Goal: Task Accomplishment & Management: Complete application form

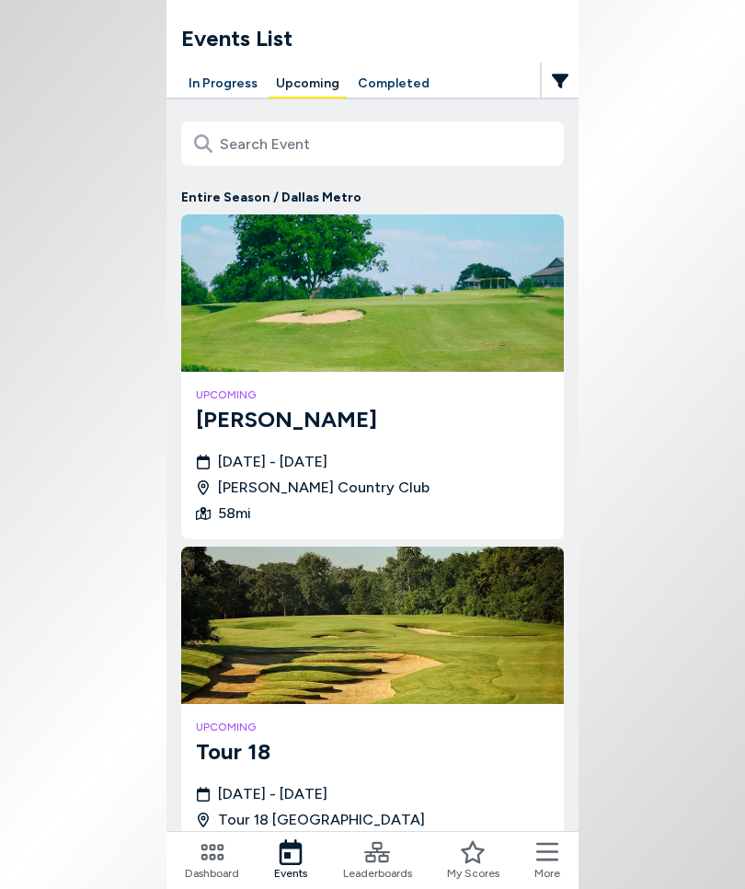
click at [227, 86] on button "In Progress" at bounding box center [223, 84] width 84 height 29
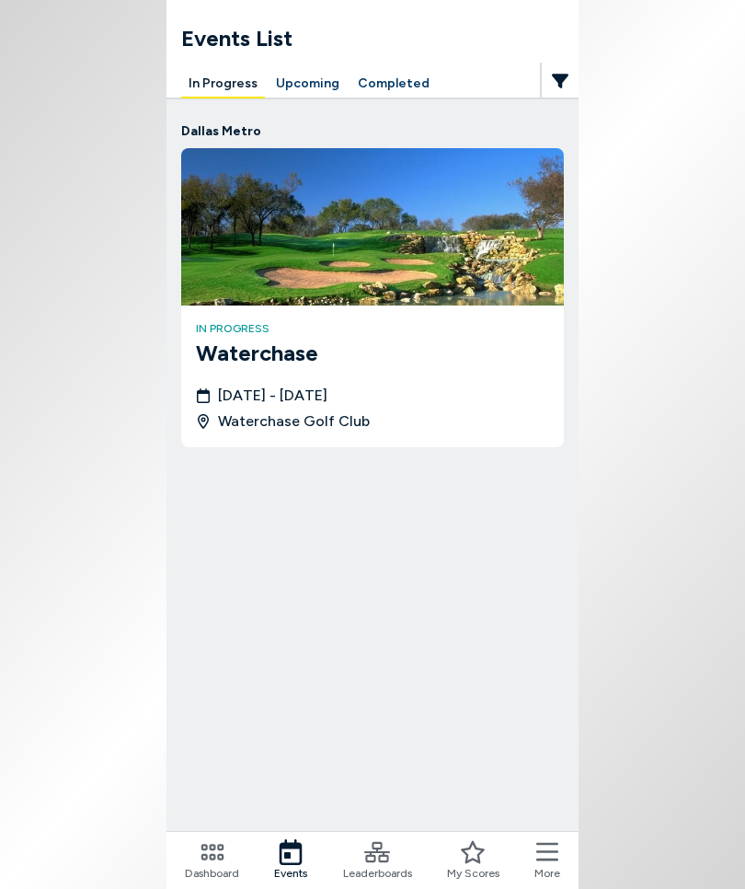
click at [554, 640] on icon at bounding box center [548, 852] width 22 height 26
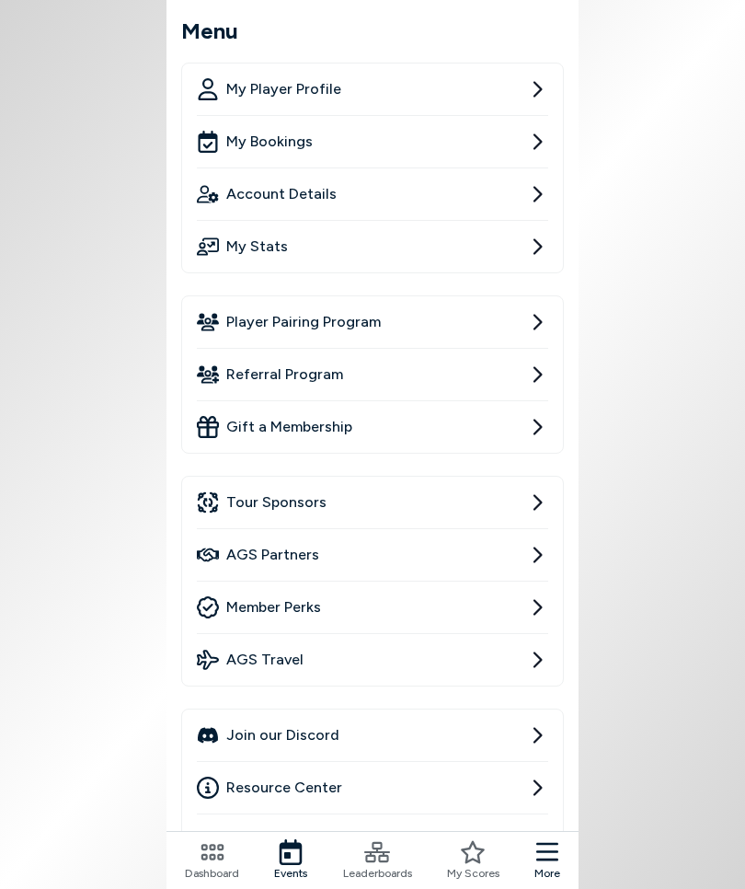
click at [489, 640] on div "My Scores" at bounding box center [473, 860] width 52 height 42
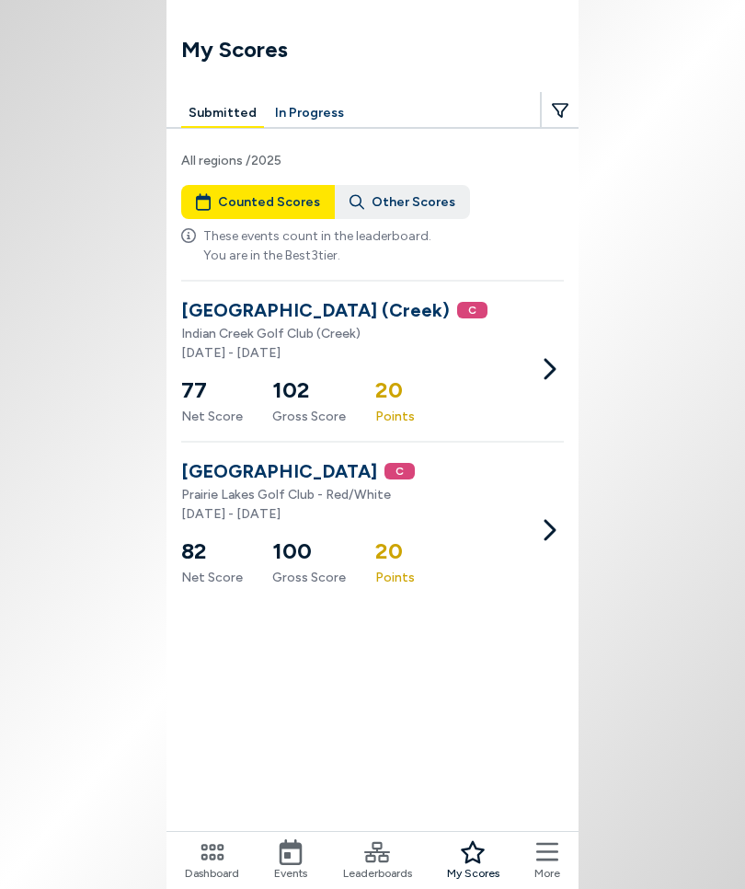
click at [316, 112] on button "In Progress" at bounding box center [310, 113] width 84 height 29
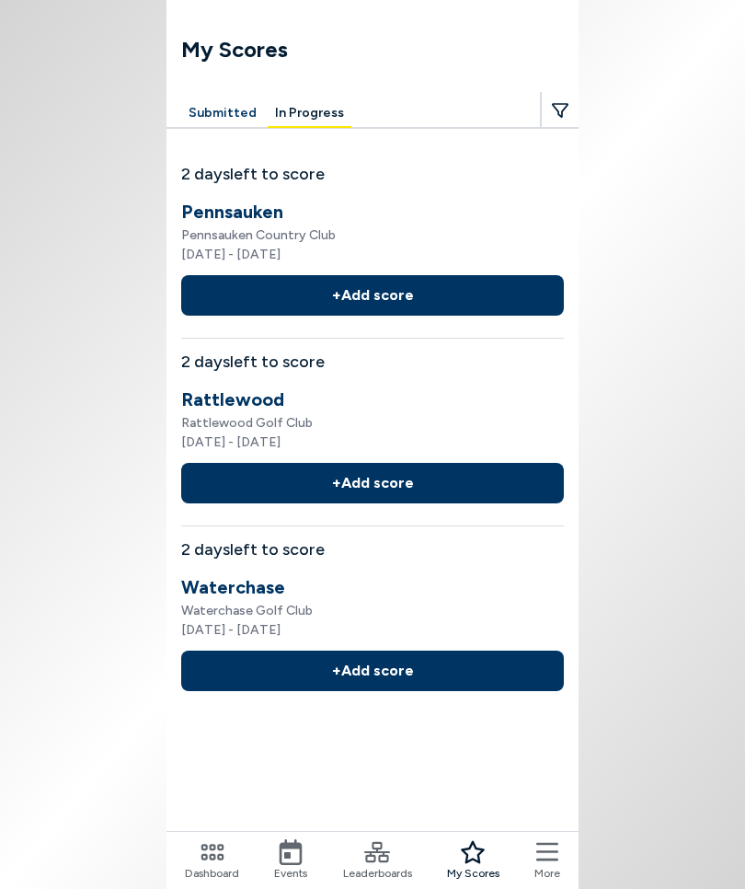
click at [384, 640] on button "+ Add score" at bounding box center [372, 671] width 383 height 40
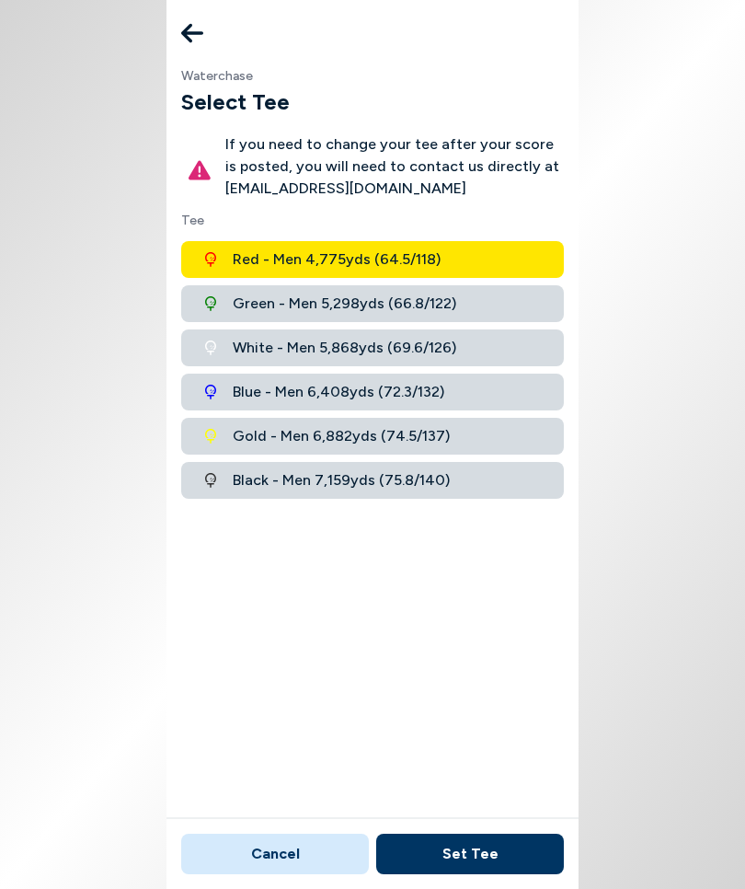
click at [512, 354] on button "White - Men 5,868 yds ( 69.6 / 126 )" at bounding box center [372, 347] width 383 height 37
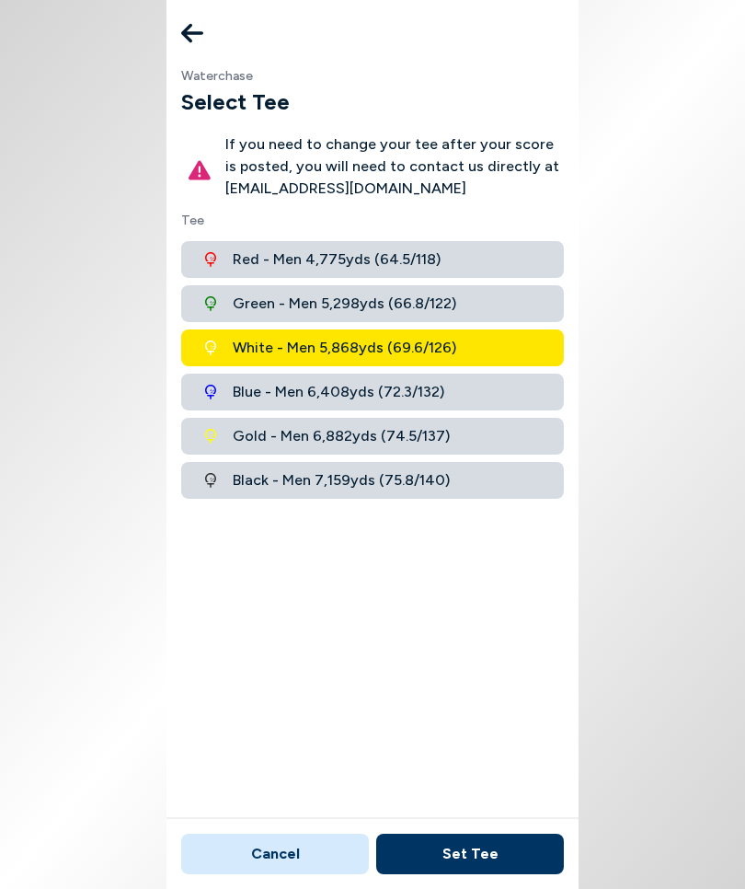
click at [500, 640] on button "Set Tee" at bounding box center [470, 854] width 188 height 40
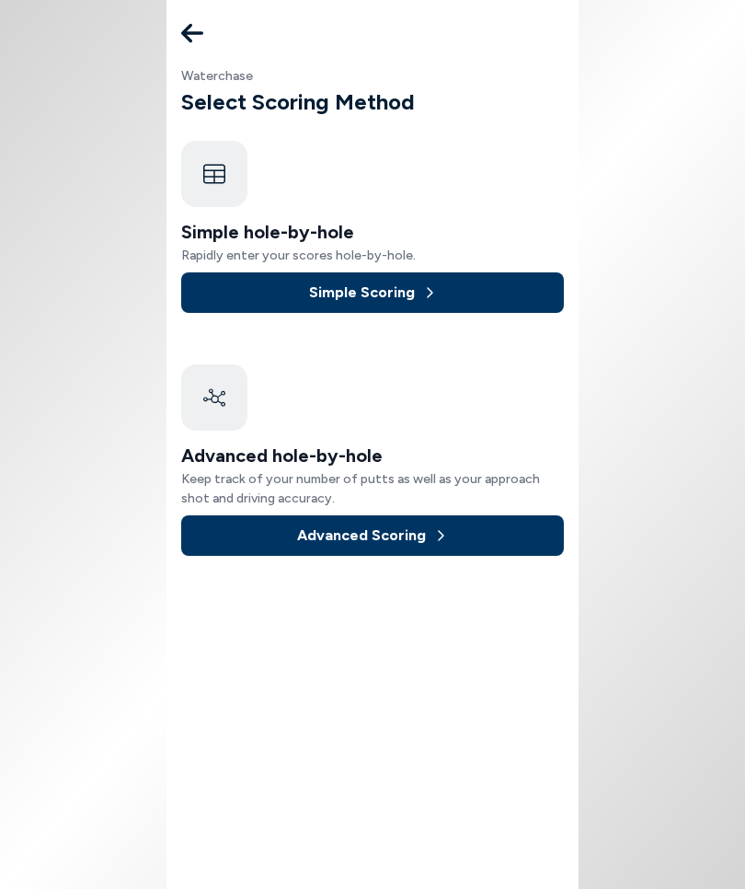
click at [437, 544] on button "Advanced Scoring" at bounding box center [372, 535] width 383 height 40
click at [442, 536] on icon at bounding box center [440, 535] width 15 height 15
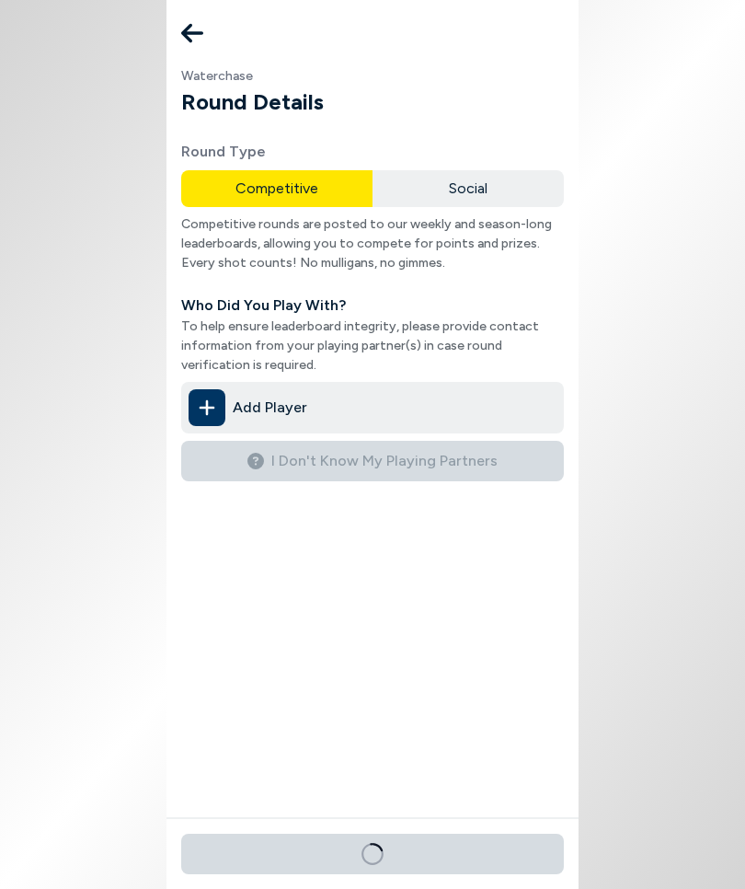
click at [389, 408] on div "Add Player" at bounding box center [372, 408] width 383 height 52
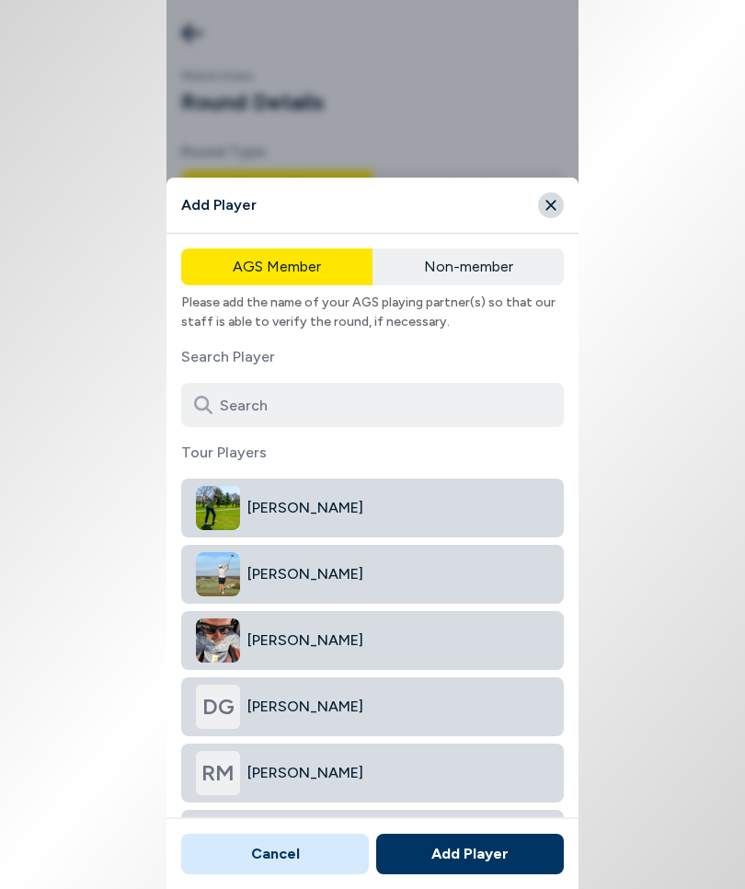
click at [266, 399] on input at bounding box center [372, 405] width 383 height 44
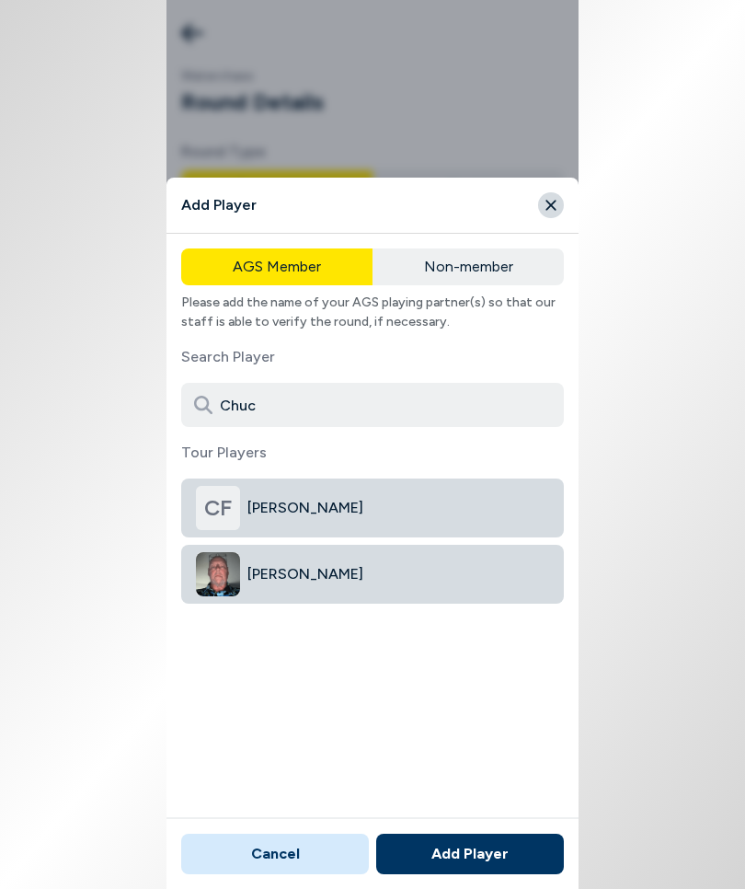
type input "Chuc"
click at [331, 569] on span "[PERSON_NAME]" at bounding box center [399, 574] width 302 height 22
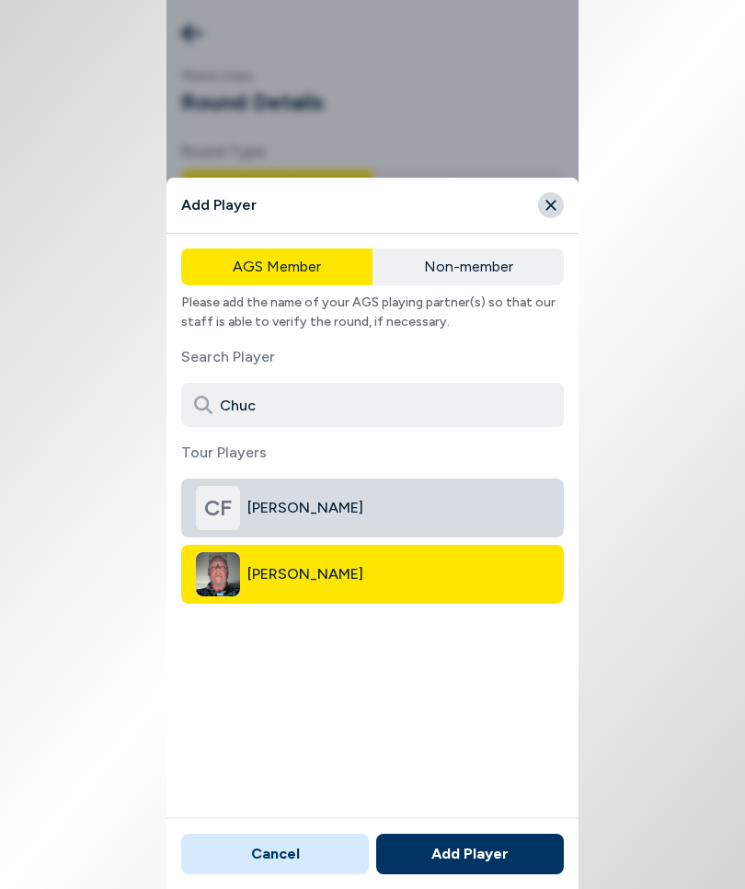
click at [502, 640] on button "Add Player" at bounding box center [470, 854] width 188 height 40
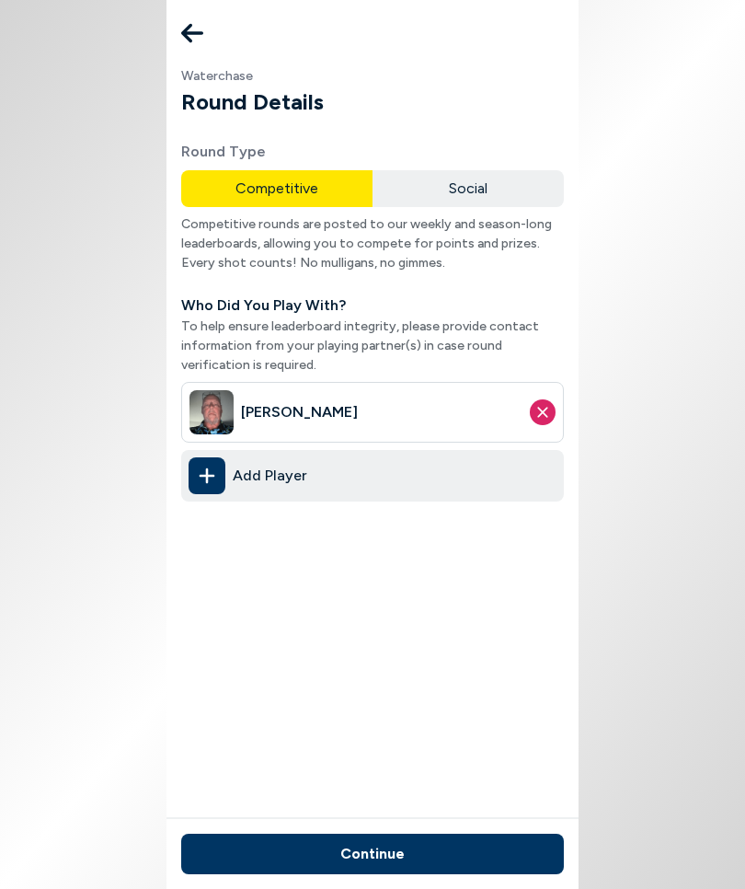
click at [388, 640] on button "Continue" at bounding box center [372, 854] width 383 height 40
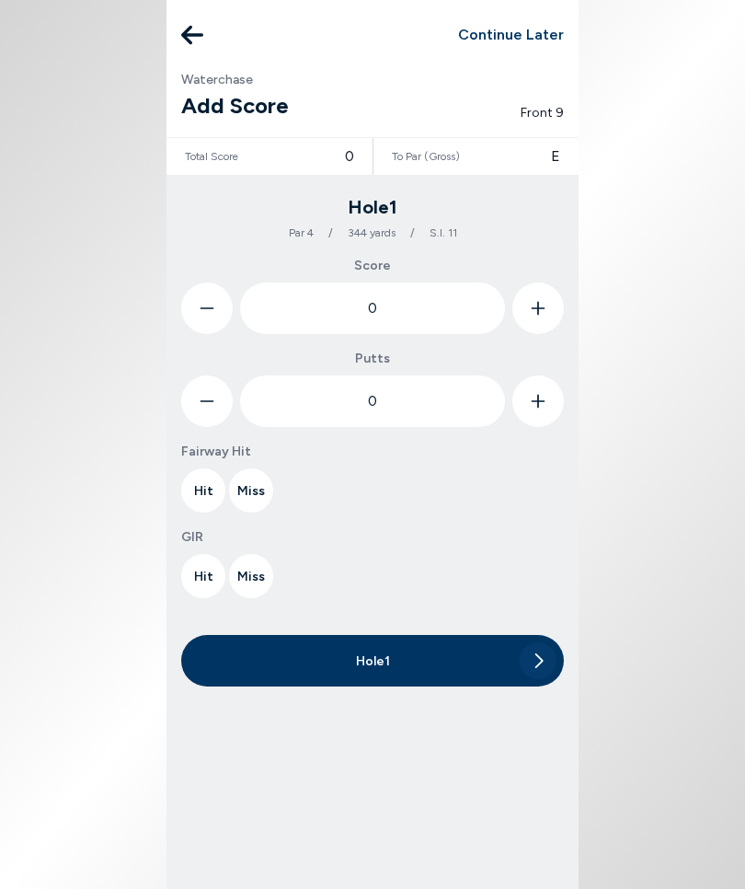
click at [548, 311] on button at bounding box center [539, 309] width 52 height 52
click at [548, 310] on button at bounding box center [539, 309] width 52 height 52
click at [548, 316] on button at bounding box center [539, 309] width 52 height 52
click at [547, 315] on button at bounding box center [539, 309] width 52 height 52
click at [548, 322] on button at bounding box center [539, 309] width 52 height 52
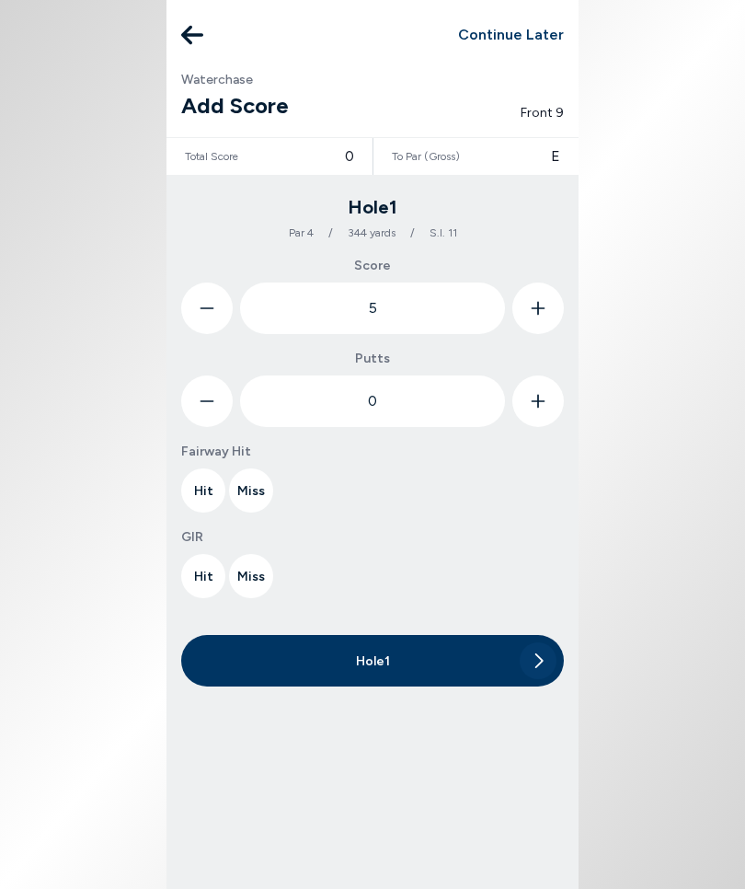
click at [544, 315] on icon at bounding box center [538, 309] width 15 height 52
type input "6"
click at [550, 399] on button at bounding box center [539, 401] width 52 height 52
type input "1"
click at [268, 485] on button "Miss" at bounding box center [251, 490] width 44 height 44
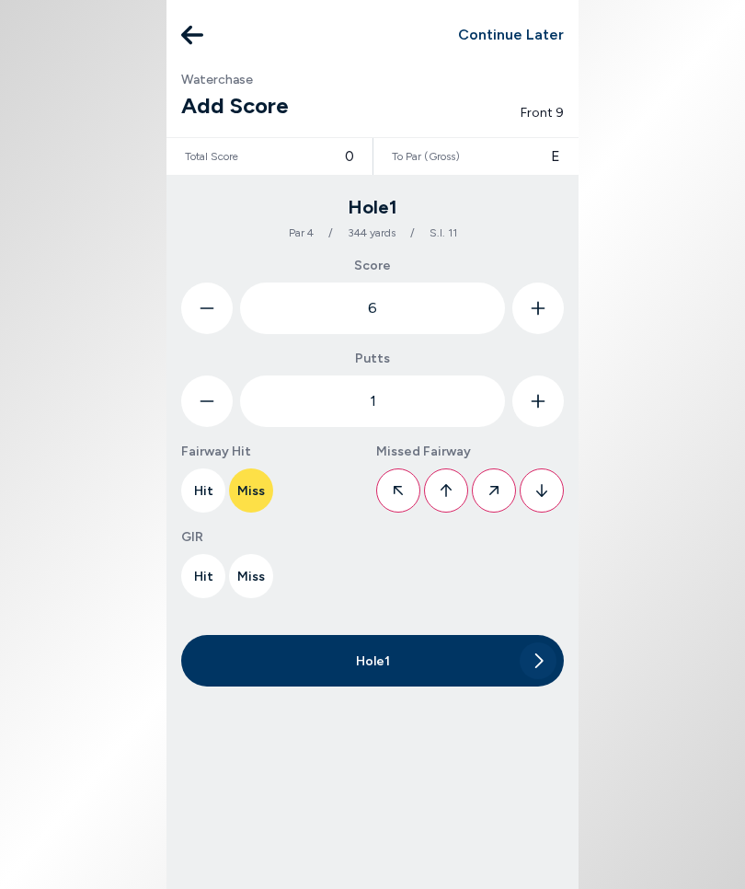
click at [499, 490] on icon at bounding box center [494, 490] width 9 height 9
click at [257, 576] on button "Miss" at bounding box center [251, 576] width 44 height 44
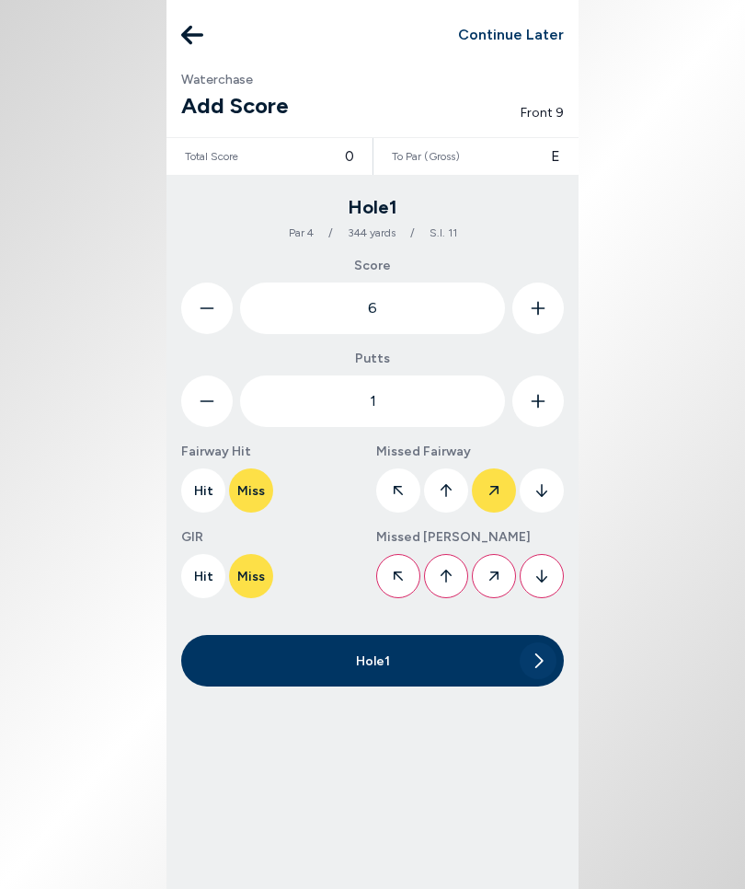
click at [545, 581] on icon at bounding box center [542, 576] width 11 height 42
click at [546, 640] on button at bounding box center [538, 660] width 37 height 37
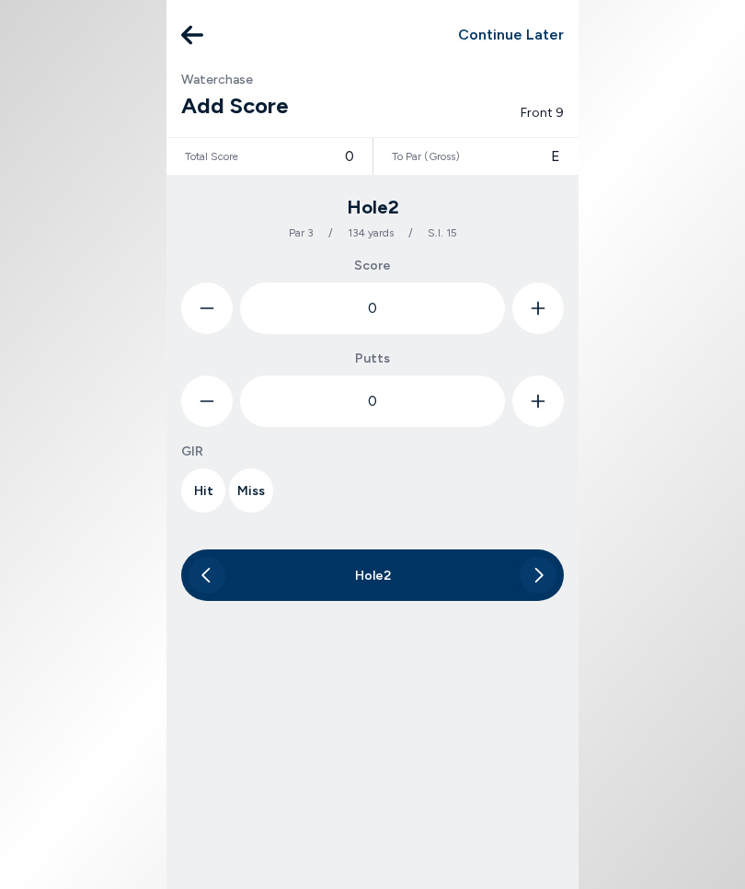
click at [541, 301] on icon at bounding box center [538, 309] width 15 height 52
click at [543, 309] on icon at bounding box center [538, 309] width 15 height 52
click at [537, 306] on icon at bounding box center [538, 309] width 15 height 52
type input "3"
click at [553, 399] on button at bounding box center [539, 401] width 52 height 52
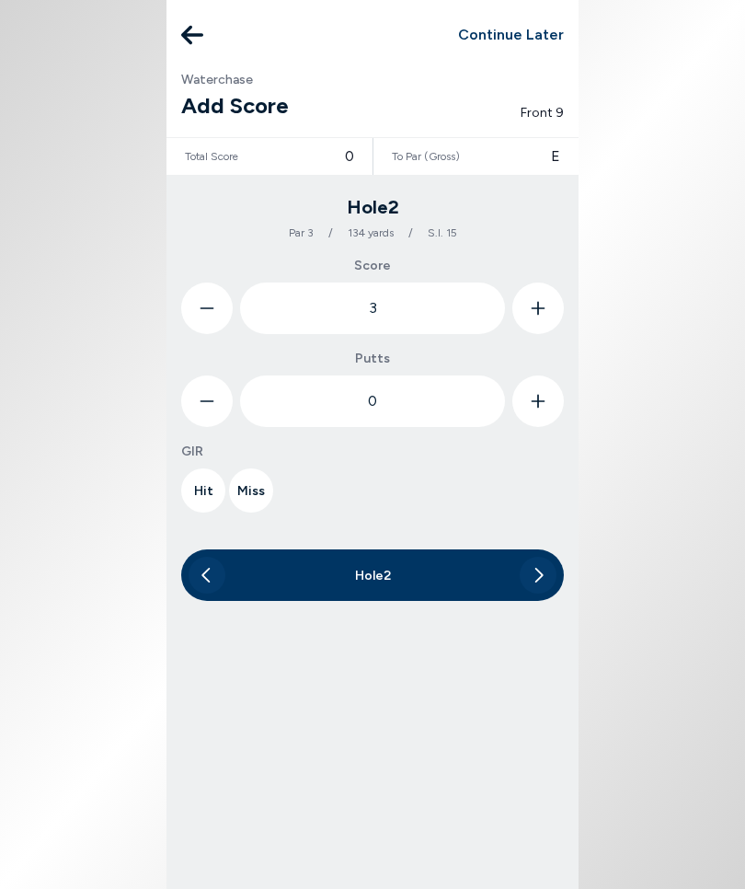
type input "1"
click at [253, 488] on button "Miss" at bounding box center [251, 490] width 44 height 44
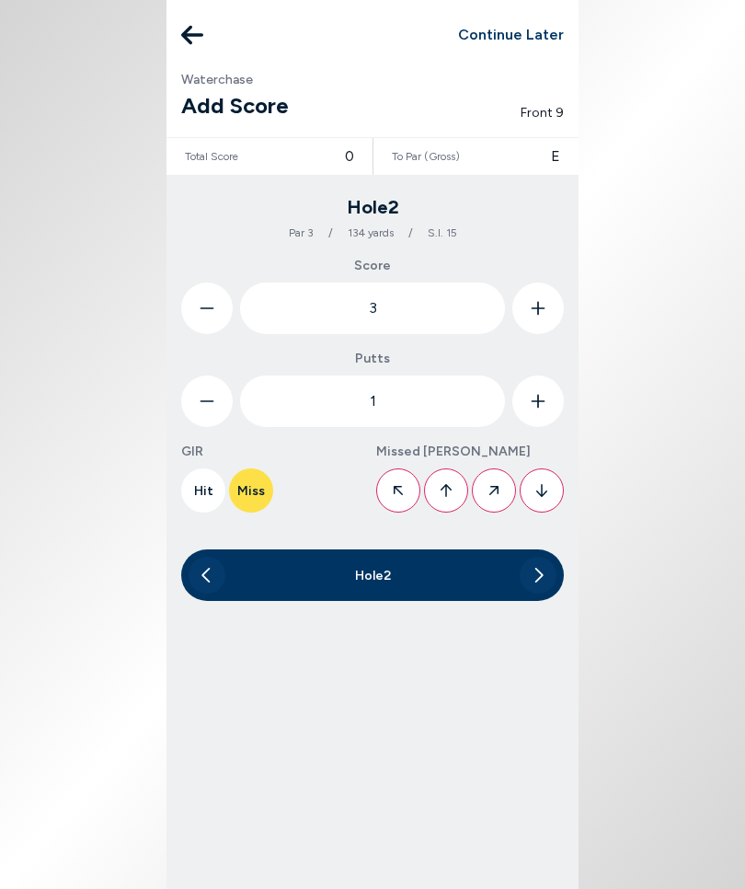
click at [443, 490] on icon at bounding box center [446, 490] width 11 height 13
click at [540, 577] on icon at bounding box center [540, 575] width 8 height 15
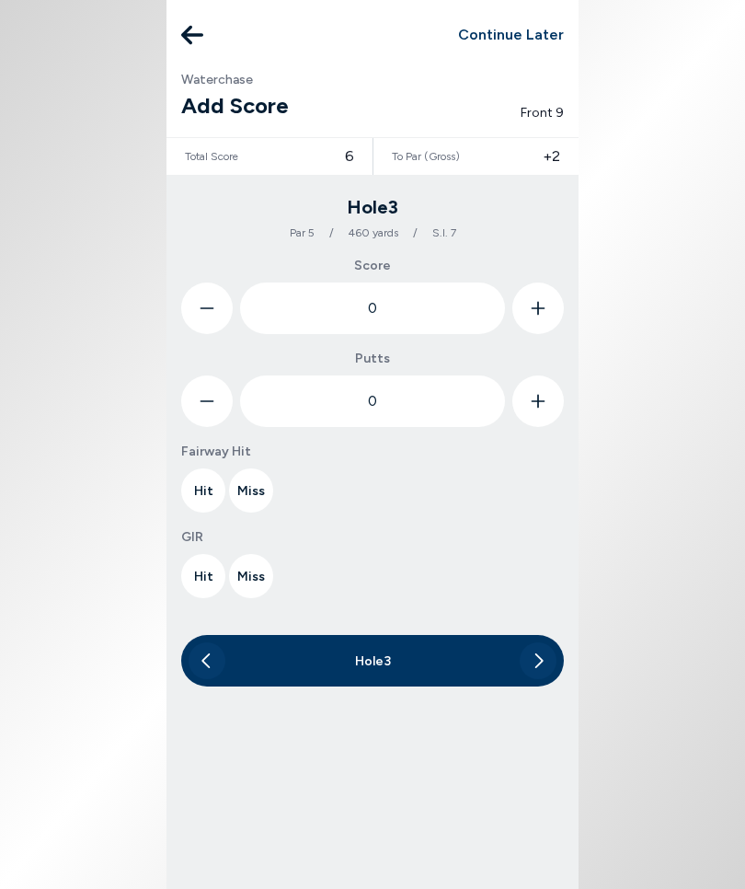
click at [556, 302] on button at bounding box center [539, 309] width 52 height 52
click at [555, 307] on button at bounding box center [539, 309] width 52 height 52
click at [554, 307] on button at bounding box center [539, 309] width 52 height 52
click at [563, 305] on button at bounding box center [539, 309] width 52 height 52
click at [560, 303] on button at bounding box center [539, 309] width 52 height 52
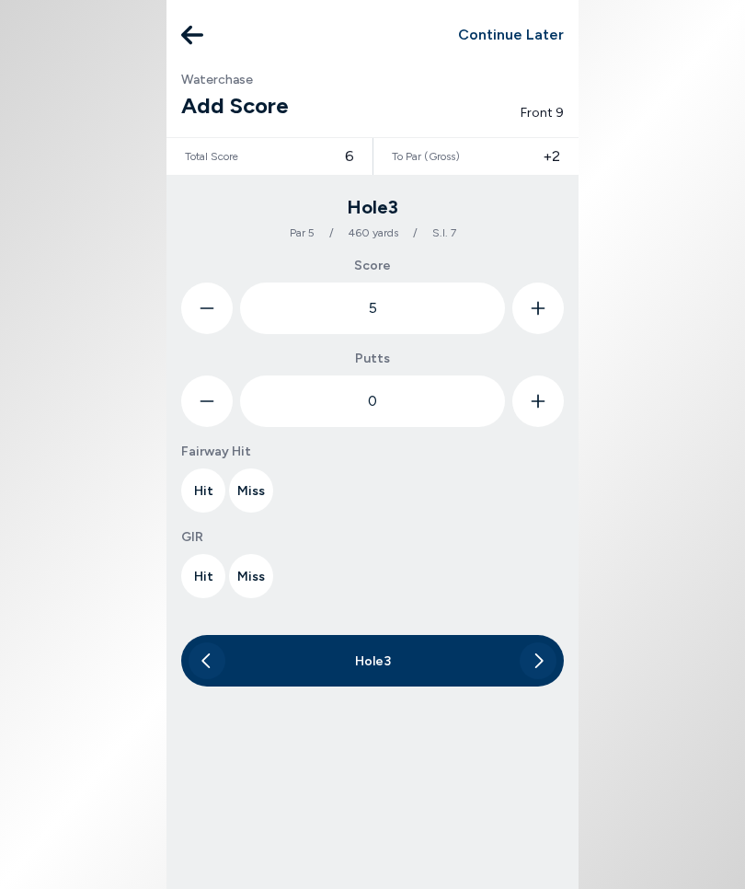
click at [557, 306] on button at bounding box center [539, 309] width 52 height 52
click at [560, 318] on button at bounding box center [539, 309] width 52 height 52
click at [559, 318] on button at bounding box center [539, 309] width 52 height 52
click at [549, 305] on button at bounding box center [539, 309] width 52 height 52
click at [556, 309] on button at bounding box center [539, 309] width 52 height 52
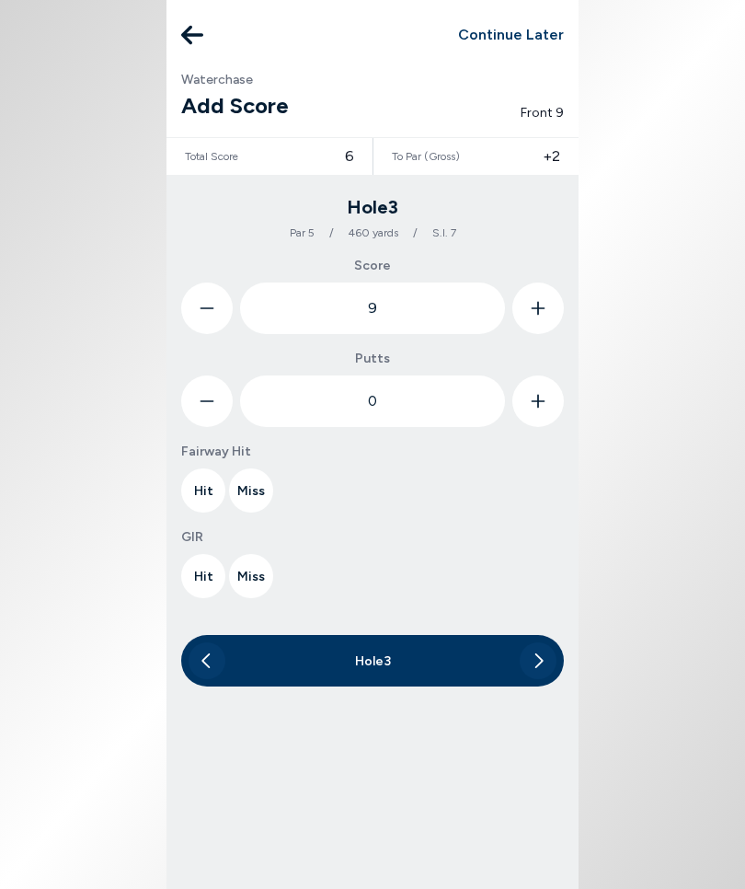
type input "10"
click at [550, 400] on button at bounding box center [539, 401] width 52 height 52
click at [549, 400] on button at bounding box center [539, 401] width 52 height 52
type input "2"
click at [202, 468] on button "Hit" at bounding box center [203, 490] width 44 height 44
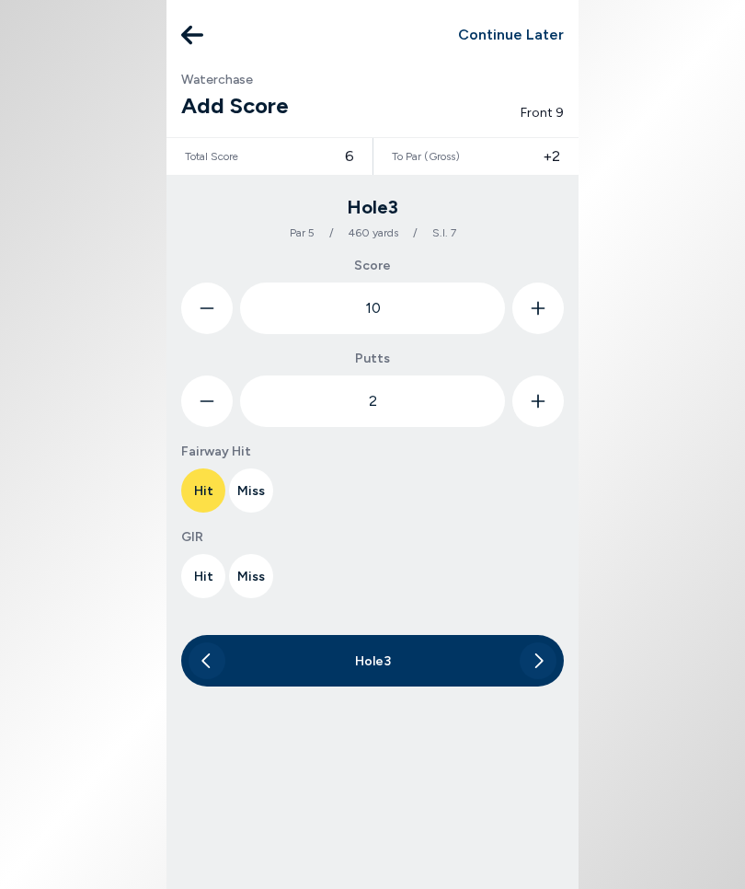
click at [262, 574] on button "Miss" at bounding box center [251, 576] width 44 height 44
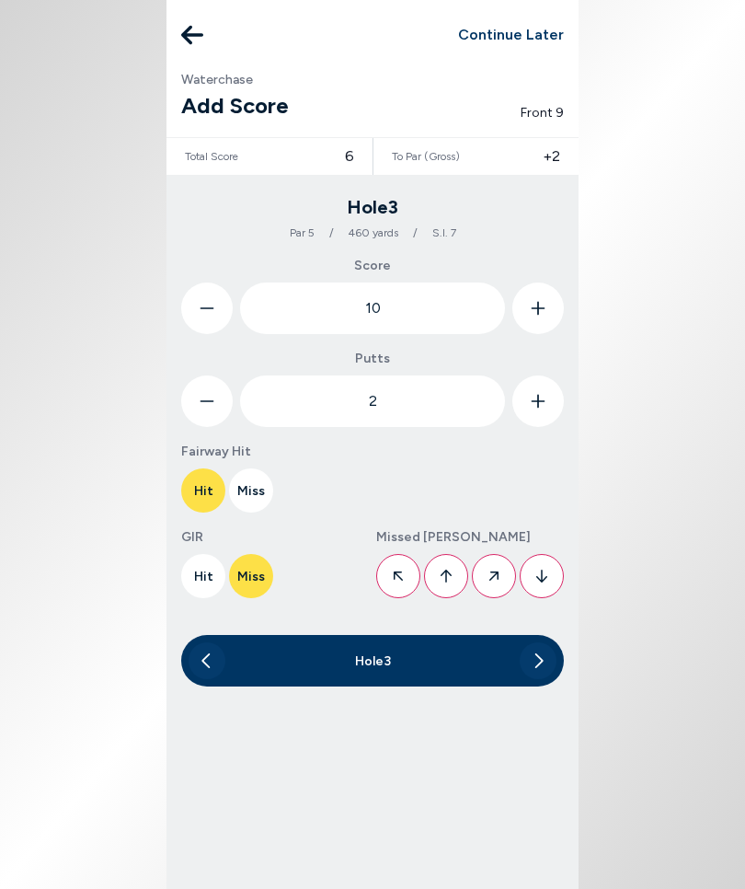
click at [557, 578] on button at bounding box center [542, 576] width 44 height 44
click at [398, 640] on div "Hole 3" at bounding box center [372, 660] width 294 height 37
click at [416, 640] on div "Hole 3" at bounding box center [372, 660] width 294 height 37
click at [560, 640] on div "Hole 3" at bounding box center [372, 661] width 383 height 52
click at [548, 640] on button at bounding box center [538, 660] width 37 height 37
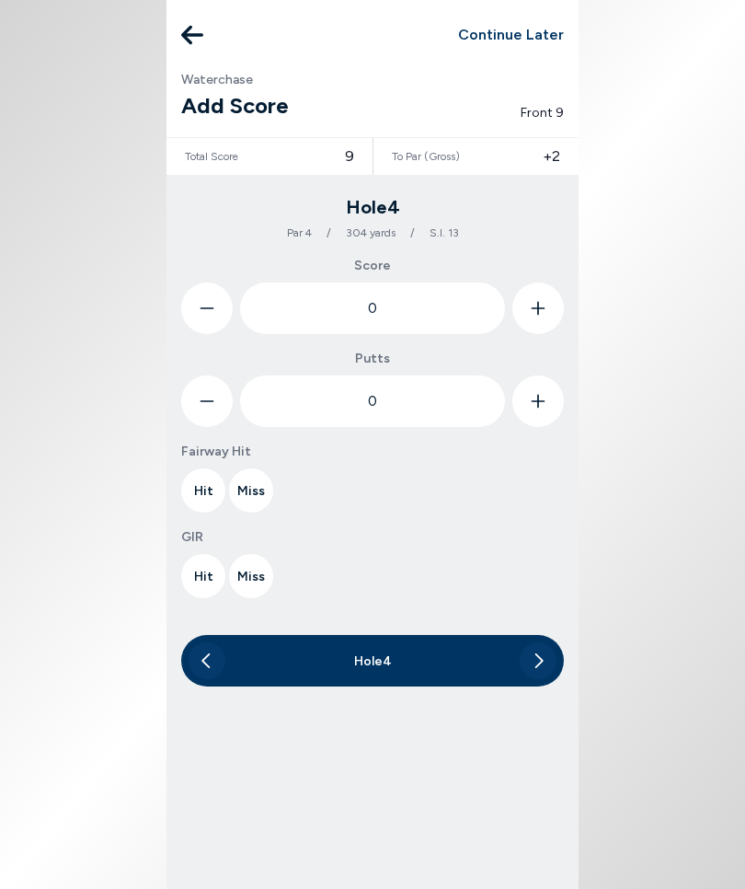
click at [721, 640] on body "Continue Later Waterchase Add Score Front 9 Total Score 9 To Par (Gross) +2 Hol…" at bounding box center [372, 444] width 745 height 889
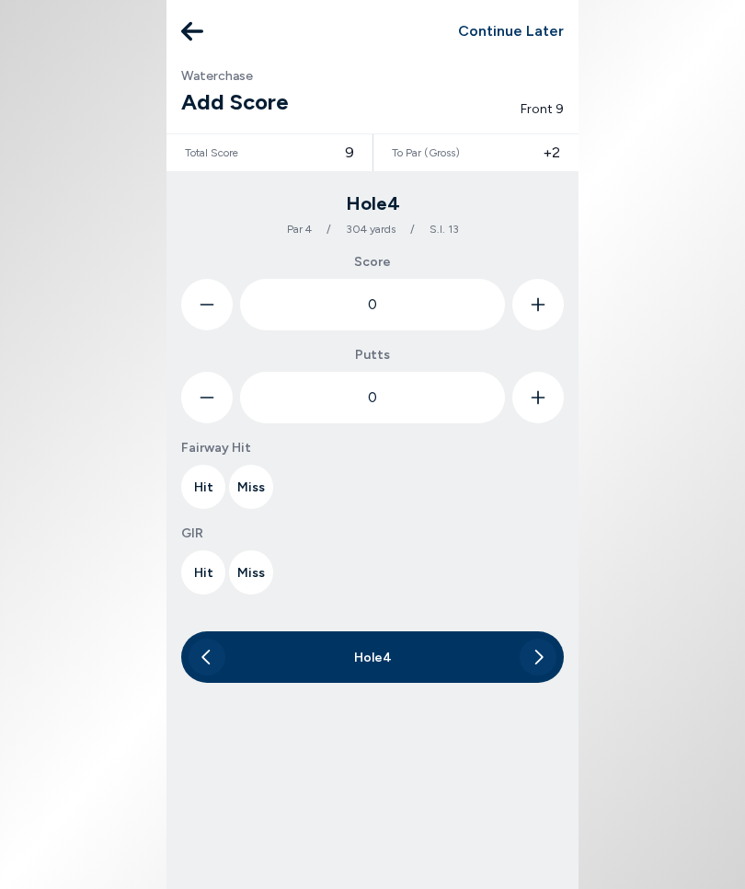
scroll to position [78, 0]
click at [545, 279] on icon at bounding box center [538, 305] width 15 height 52
click at [548, 279] on button at bounding box center [539, 305] width 52 height 52
click at [547, 279] on button at bounding box center [539, 305] width 52 height 52
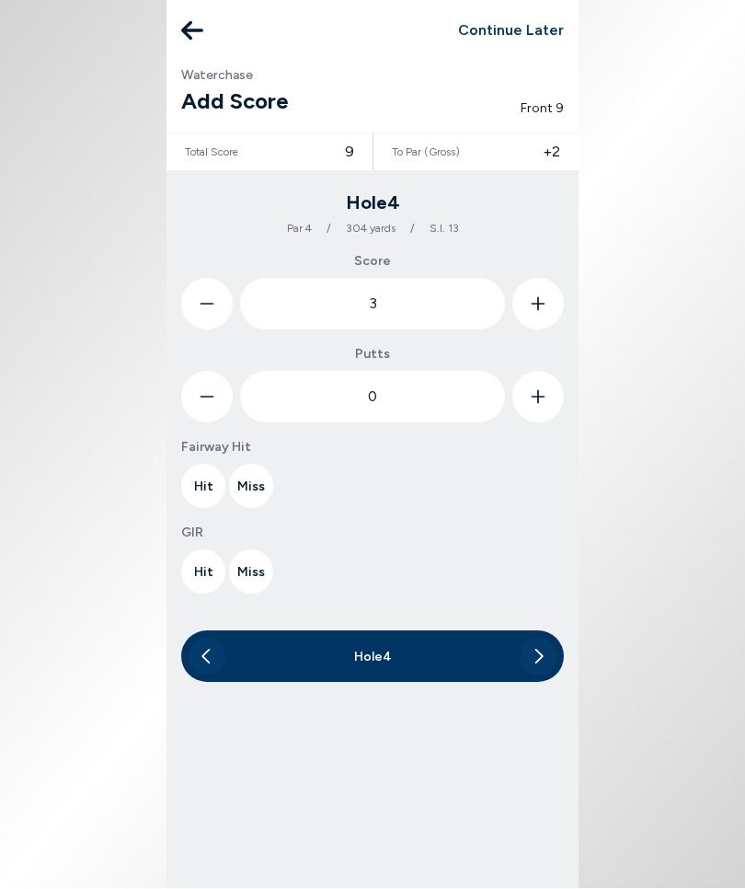
type input "4"
click at [546, 372] on button at bounding box center [539, 398] width 52 height 52
click at [554, 372] on button at bounding box center [539, 398] width 52 height 52
type input "2"
click at [209, 465] on button "Hit" at bounding box center [203, 487] width 44 height 44
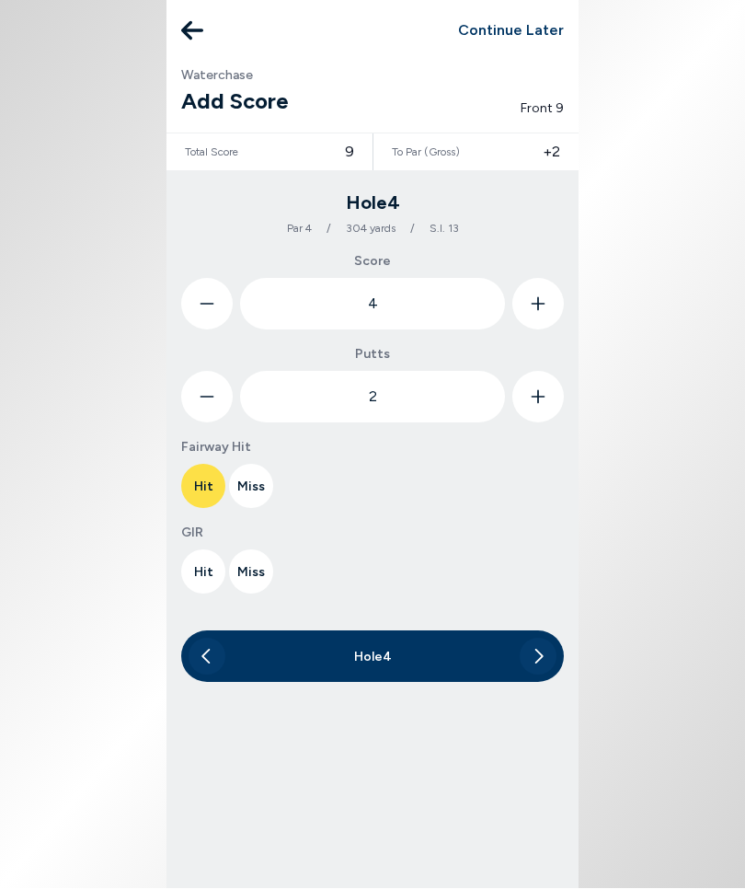
click at [208, 550] on button "Hit" at bounding box center [203, 572] width 44 height 44
click at [536, 639] on icon at bounding box center [538, 657] width 11 height 37
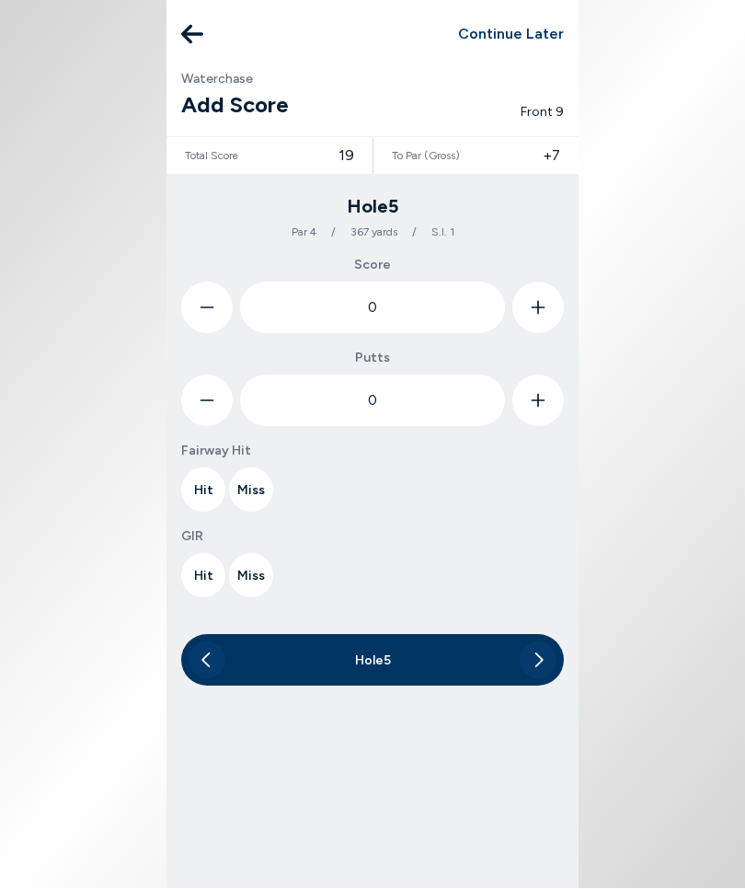
click at [550, 307] on button at bounding box center [539, 309] width 52 height 52
click at [548, 307] on button at bounding box center [539, 309] width 52 height 52
click at [548, 306] on button at bounding box center [539, 309] width 52 height 52
click at [548, 326] on button at bounding box center [539, 309] width 52 height 52
click at [557, 313] on button at bounding box center [539, 309] width 52 height 52
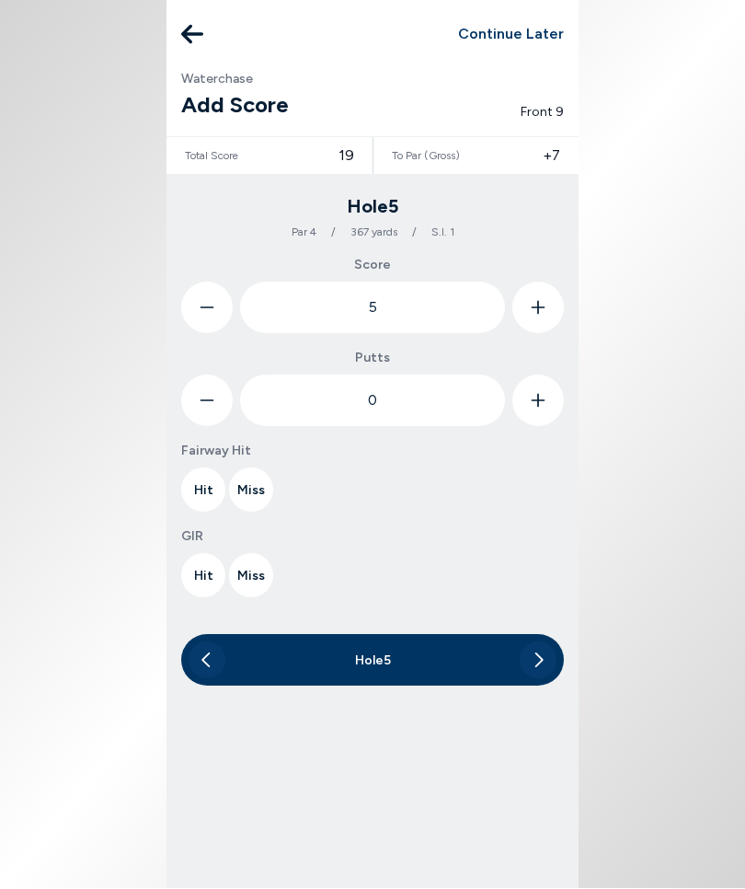
click at [561, 300] on button at bounding box center [539, 309] width 52 height 52
type input "6"
click at [550, 390] on button at bounding box center [539, 401] width 52 height 52
click at [549, 389] on button at bounding box center [539, 401] width 52 height 52
type input "2"
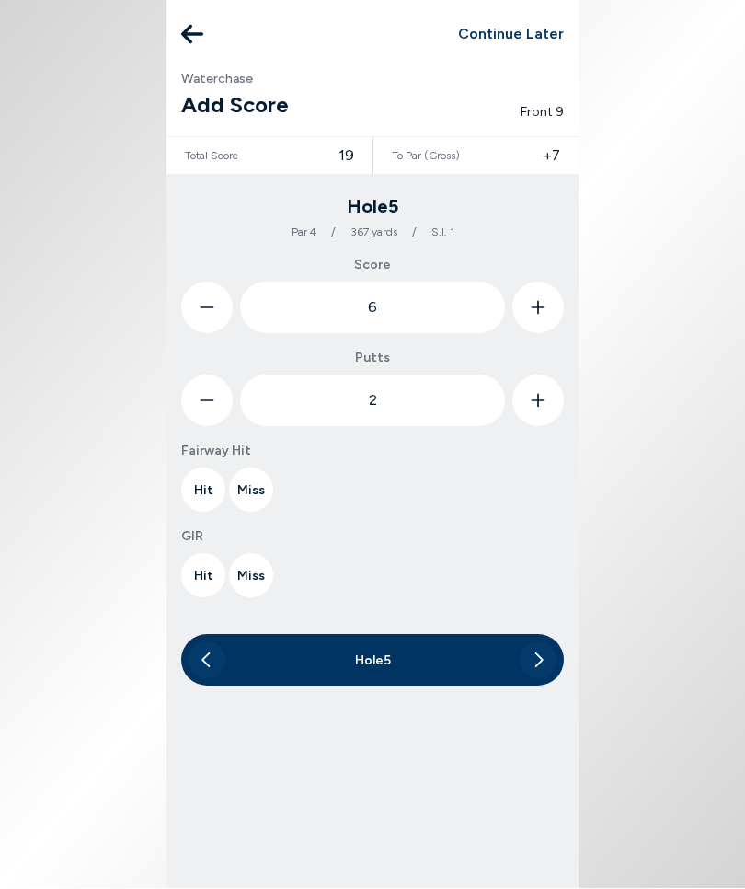
click at [205, 480] on button "Hit" at bounding box center [203, 490] width 44 height 44
click at [257, 571] on button "Miss" at bounding box center [251, 576] width 44 height 44
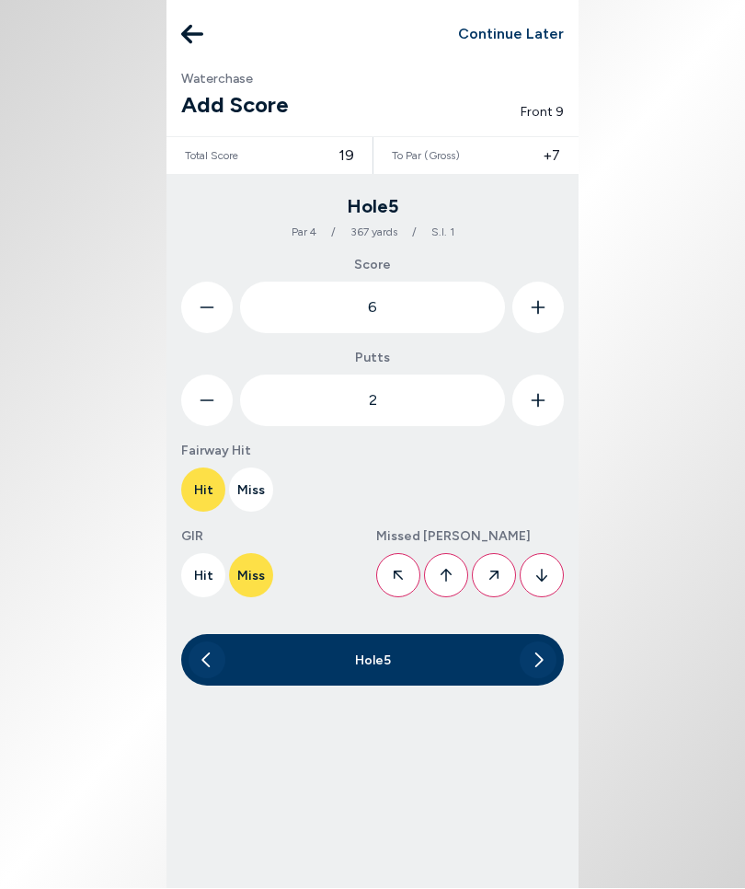
click at [547, 586] on icon at bounding box center [542, 576] width 11 height 42
click at [538, 640] on icon at bounding box center [538, 660] width 11 height 37
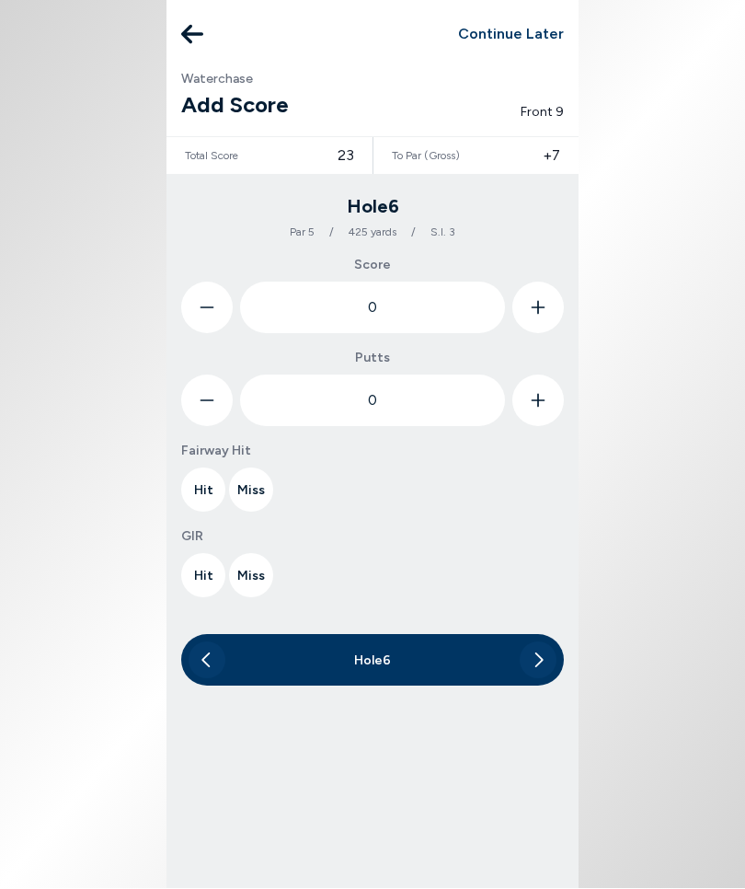
click at [548, 303] on button at bounding box center [539, 309] width 52 height 52
click at [550, 313] on button at bounding box center [539, 309] width 52 height 52
click at [549, 313] on button at bounding box center [539, 309] width 52 height 52
click at [552, 317] on button at bounding box center [539, 309] width 52 height 52
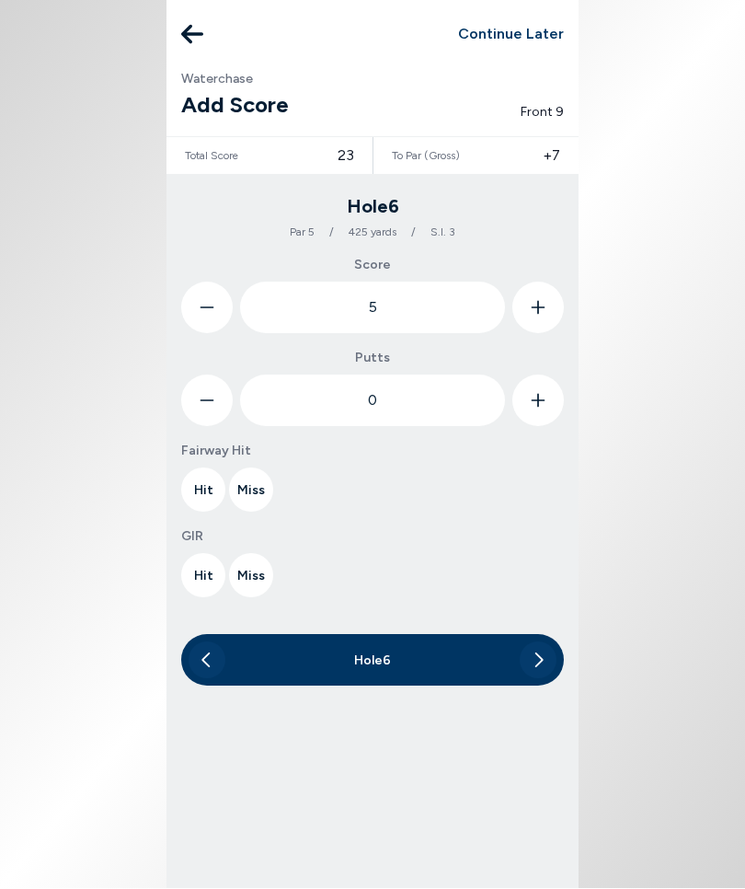
click at [551, 317] on button at bounding box center [539, 309] width 52 height 52
click at [557, 316] on button at bounding box center [539, 309] width 52 height 52
type input "7"
click at [548, 398] on button at bounding box center [539, 401] width 52 height 52
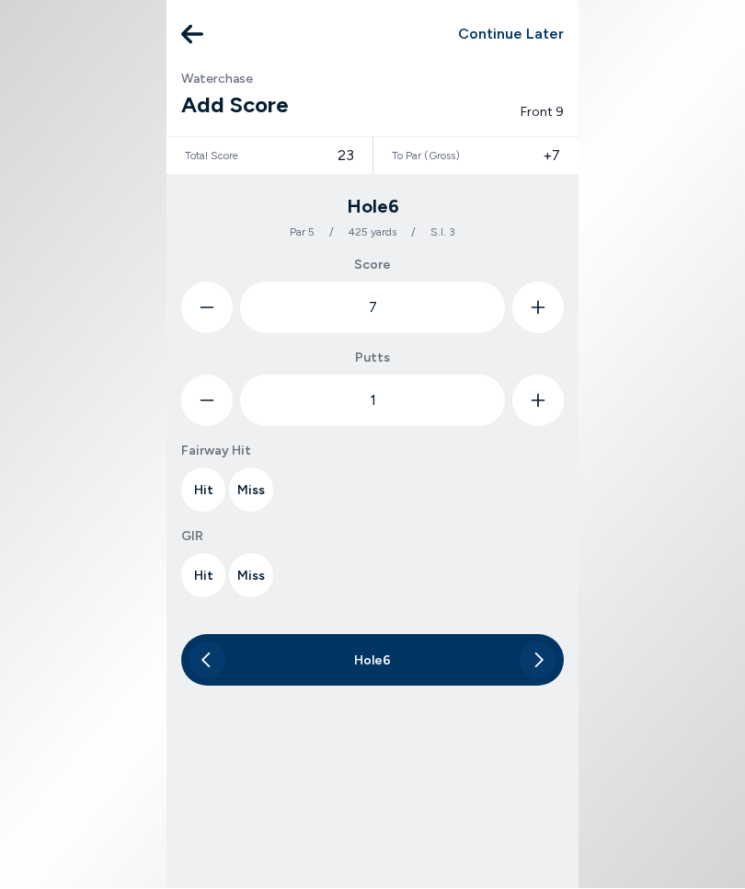
type input "2"
click at [208, 491] on button "Hit" at bounding box center [203, 490] width 44 height 44
click at [256, 574] on button "Miss" at bounding box center [251, 576] width 44 height 44
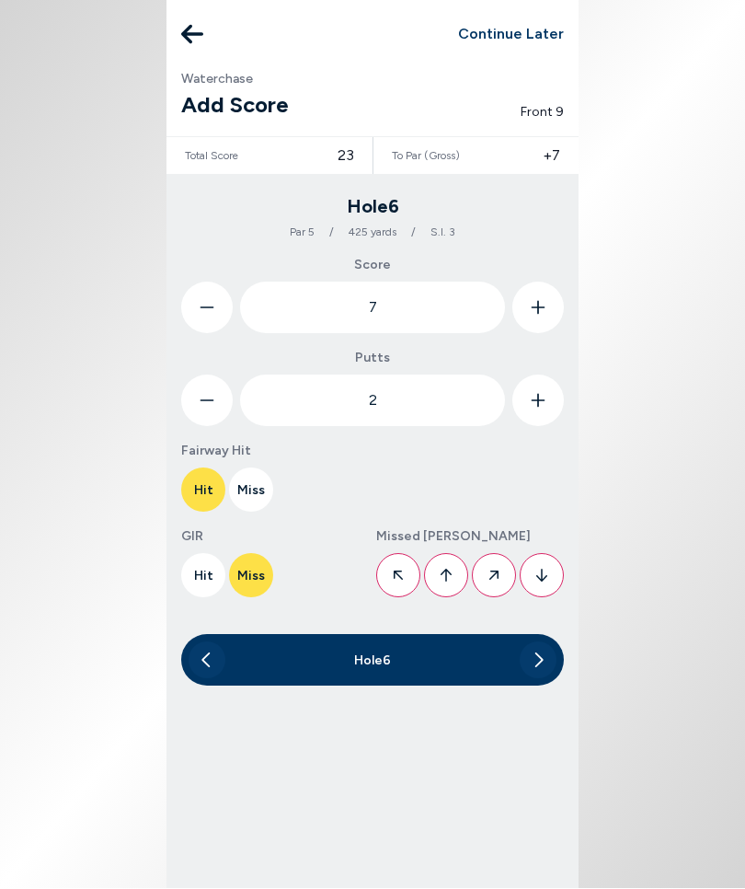
click at [546, 582] on icon at bounding box center [542, 576] width 11 height 42
click at [541, 640] on icon at bounding box center [538, 660] width 11 height 37
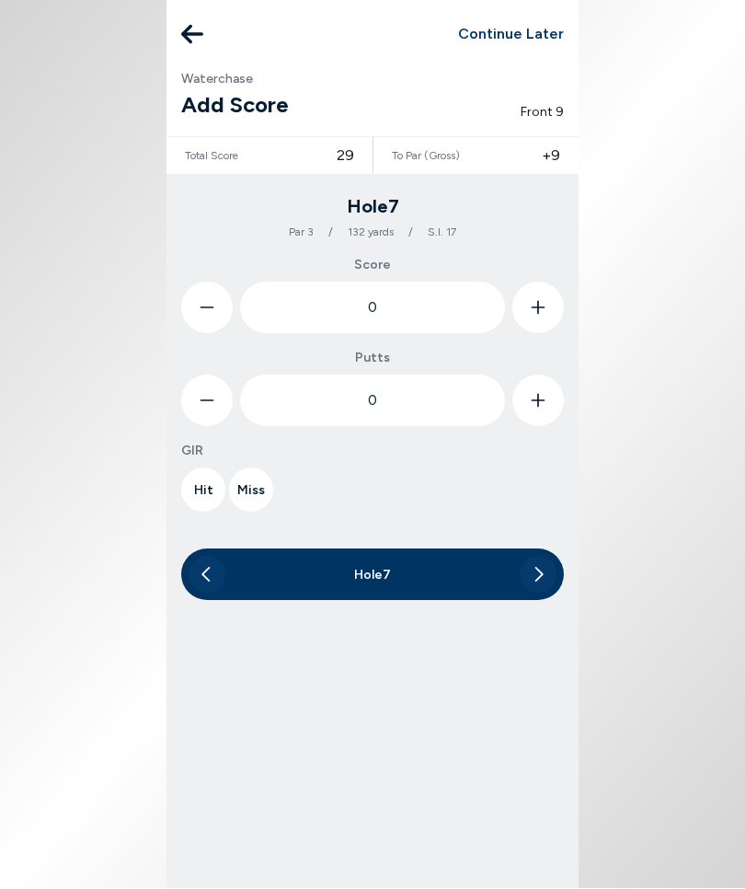
click at [548, 309] on button at bounding box center [539, 309] width 52 height 52
click at [537, 308] on icon at bounding box center [538, 309] width 15 height 52
type input "4"
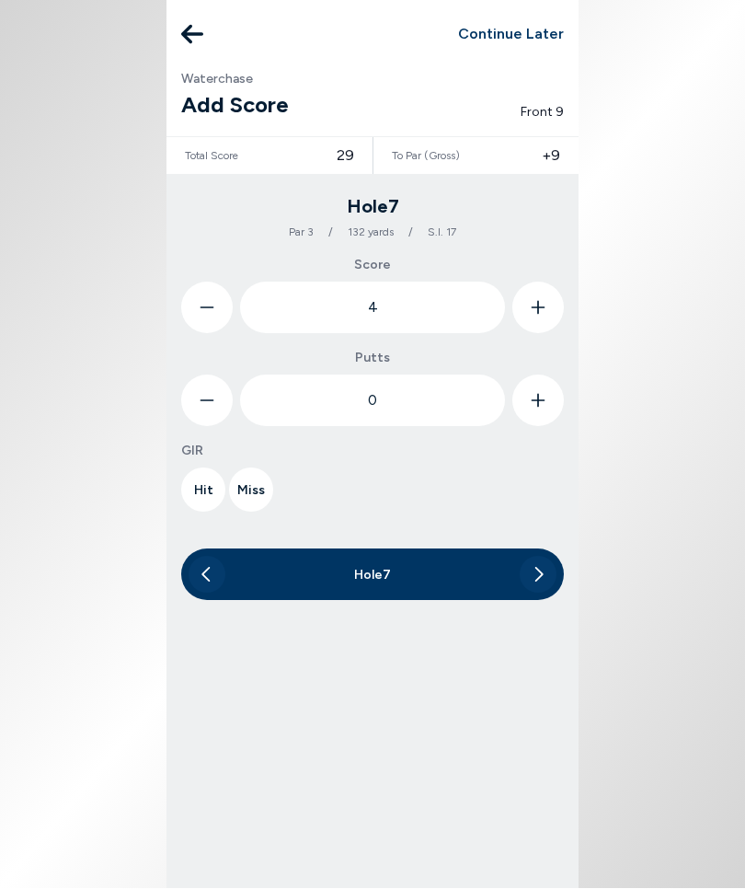
click at [557, 409] on button at bounding box center [539, 401] width 52 height 52
click at [548, 412] on button at bounding box center [539, 401] width 52 height 52
type input "2"
click at [256, 494] on button "Miss" at bounding box center [251, 490] width 44 height 44
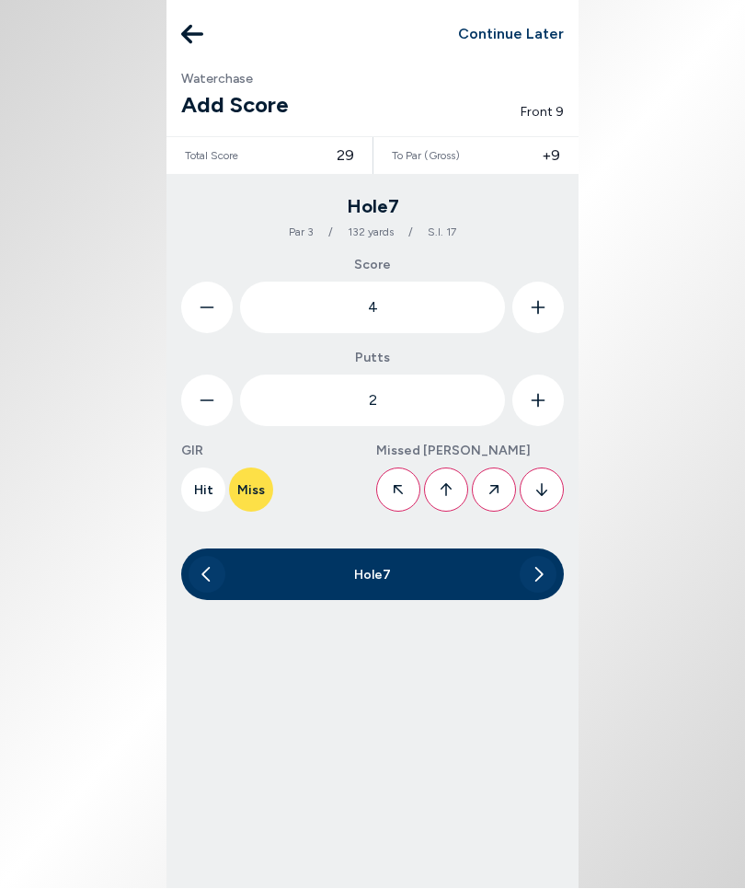
click at [501, 489] on button at bounding box center [494, 490] width 44 height 44
click at [543, 583] on icon at bounding box center [538, 575] width 11 height 37
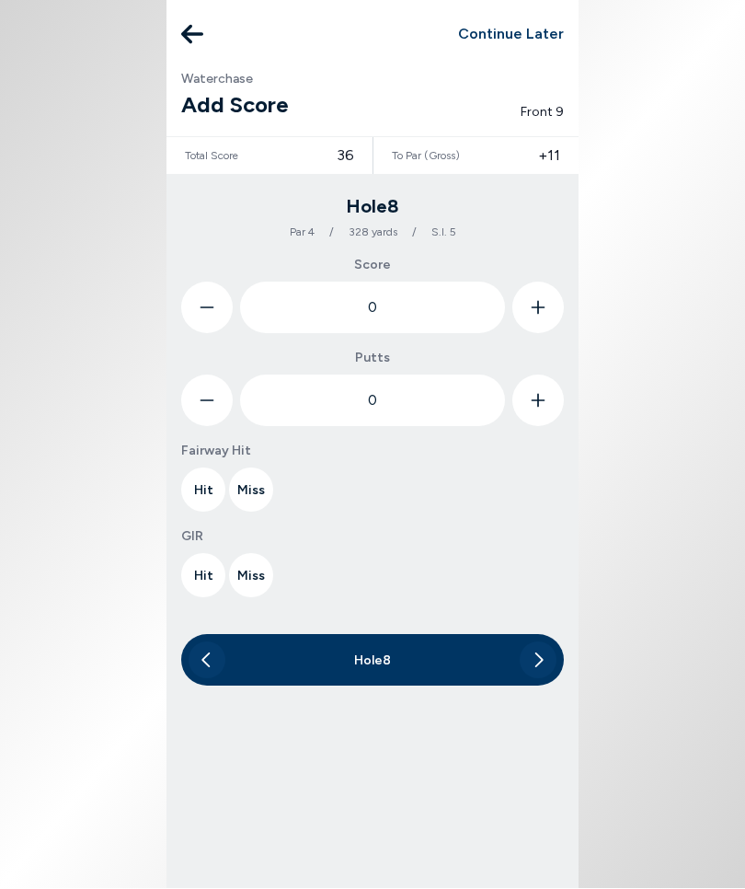
click at [546, 308] on button at bounding box center [539, 309] width 52 height 52
click at [543, 307] on icon at bounding box center [539, 309] width 14 height 14
click at [543, 303] on icon at bounding box center [538, 309] width 15 height 52
click at [546, 308] on button at bounding box center [539, 309] width 52 height 52
click at [546, 306] on button at bounding box center [539, 309] width 52 height 52
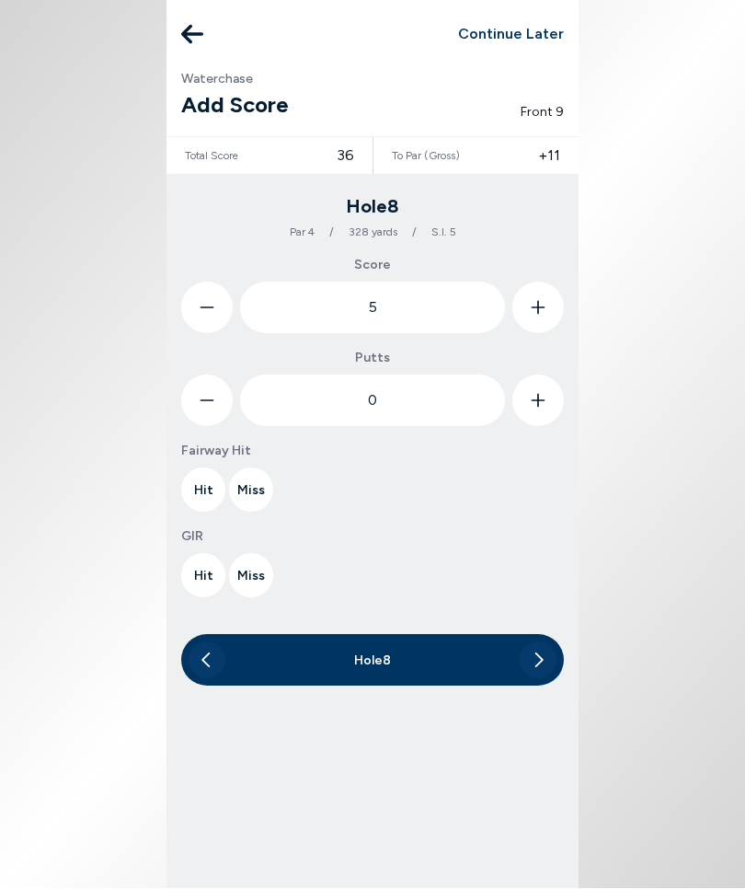
click at [539, 309] on icon at bounding box center [538, 309] width 15 height 52
click at [538, 309] on icon at bounding box center [539, 309] width 14 height 14
click at [536, 314] on icon at bounding box center [538, 309] width 15 height 52
type input "8"
click at [554, 402] on button at bounding box center [539, 401] width 52 height 52
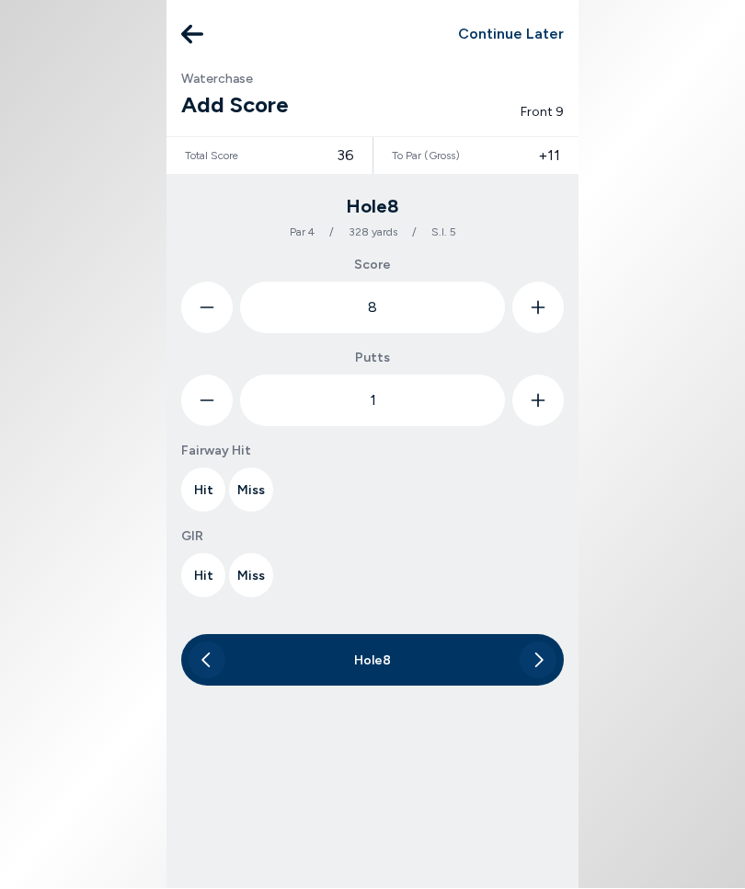
click at [550, 406] on button at bounding box center [539, 401] width 52 height 52
type input "2"
click at [258, 492] on button "Miss" at bounding box center [251, 490] width 44 height 44
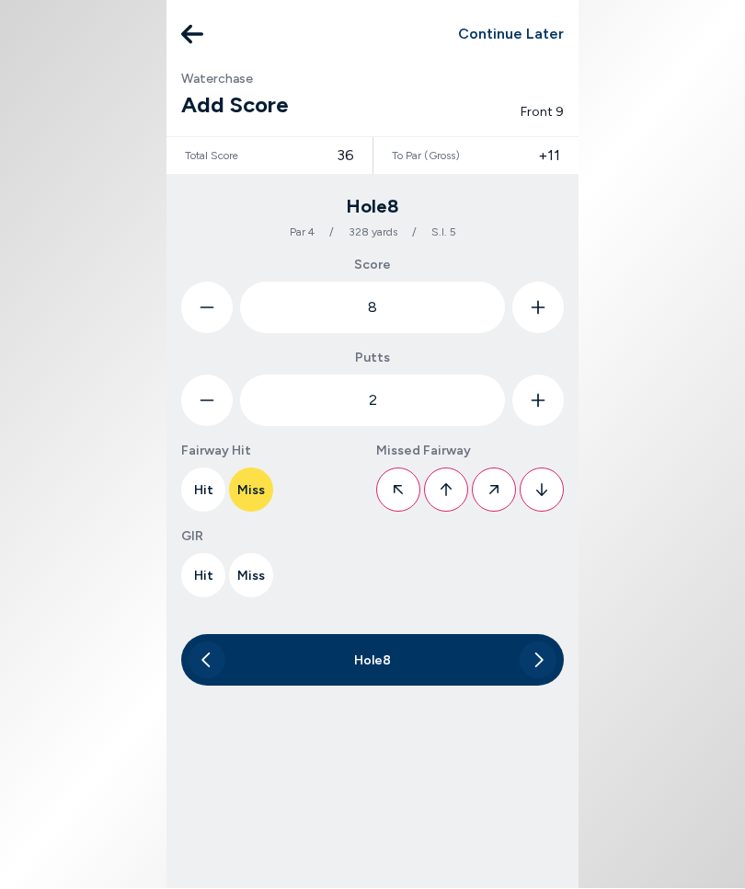
click at [398, 493] on icon at bounding box center [398, 490] width 11 height 42
click at [254, 575] on button "Miss" at bounding box center [251, 576] width 44 height 44
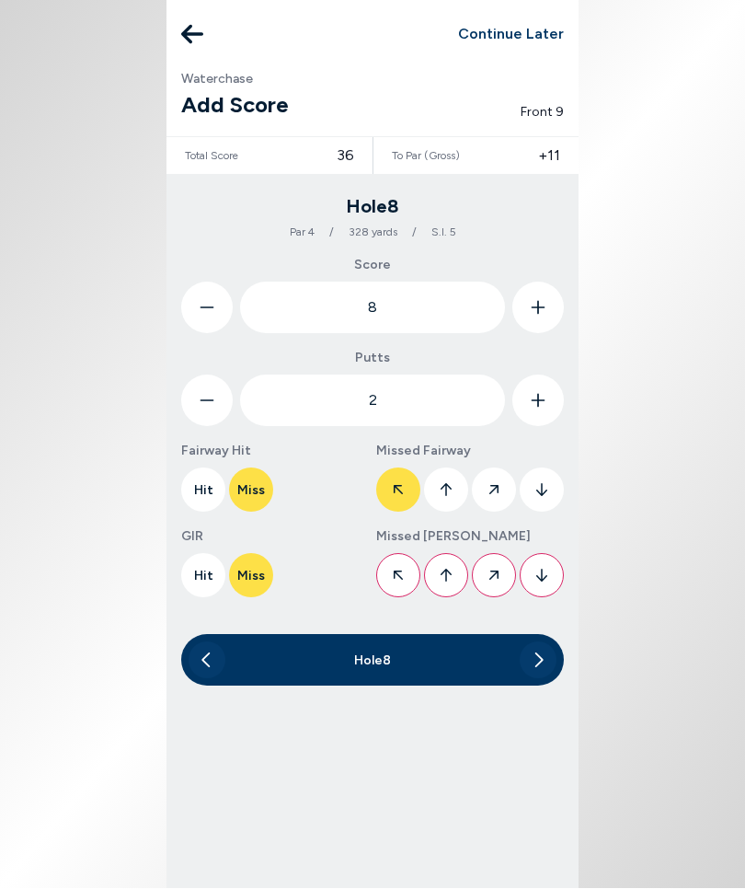
click at [546, 579] on icon at bounding box center [542, 576] width 11 height 42
click at [546, 640] on button at bounding box center [538, 660] width 37 height 37
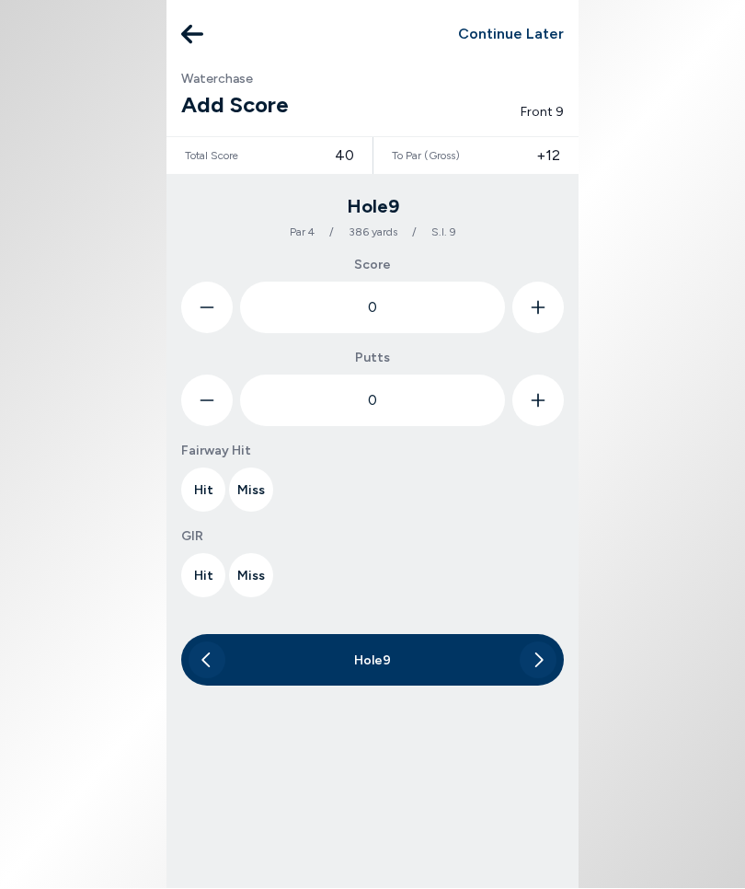
click at [548, 313] on button at bounding box center [539, 309] width 52 height 52
click at [548, 312] on button at bounding box center [539, 309] width 52 height 52
click at [543, 316] on icon at bounding box center [538, 309] width 15 height 52
click at [543, 315] on icon at bounding box center [538, 309] width 15 height 52
click at [543, 311] on icon at bounding box center [538, 309] width 15 height 52
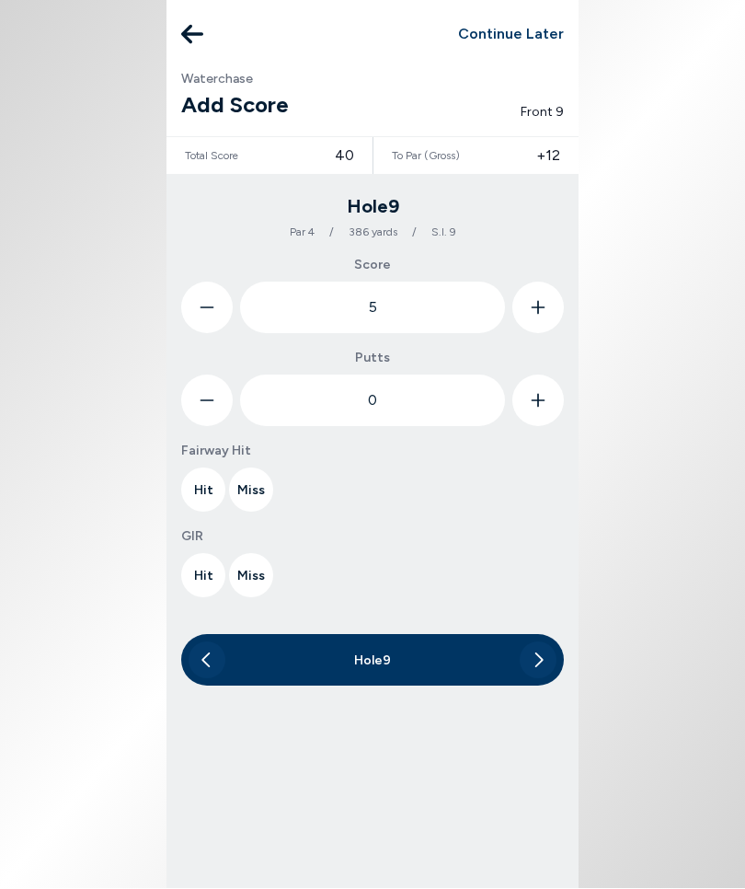
click at [543, 311] on icon at bounding box center [538, 309] width 15 height 52
type input "6"
click at [546, 401] on button at bounding box center [539, 401] width 52 height 52
click at [545, 401] on icon at bounding box center [538, 401] width 15 height 52
type input "2"
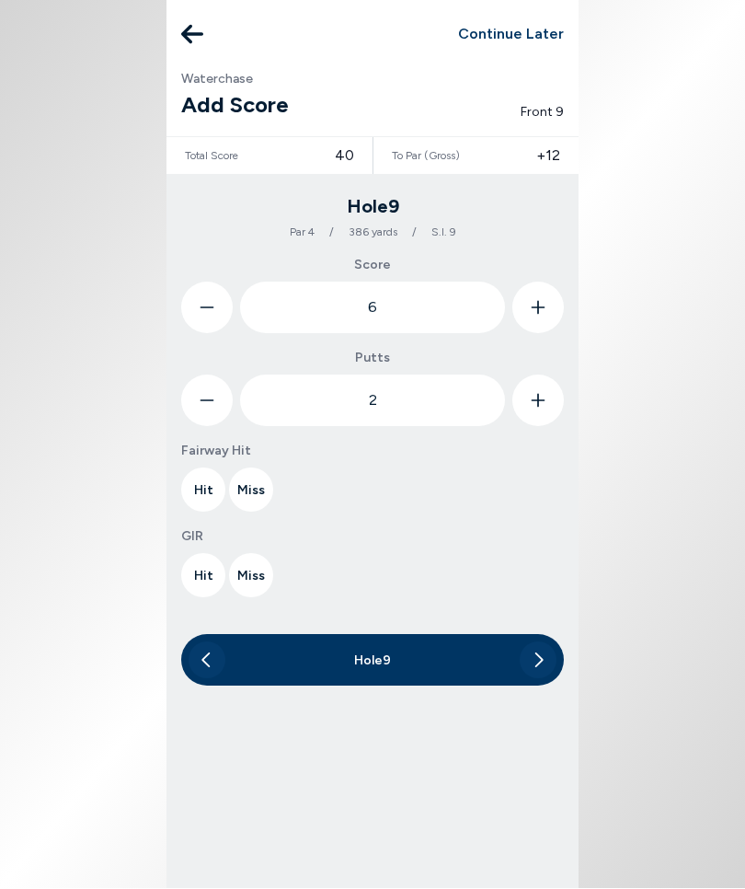
click at [257, 484] on button "Miss" at bounding box center [251, 490] width 44 height 44
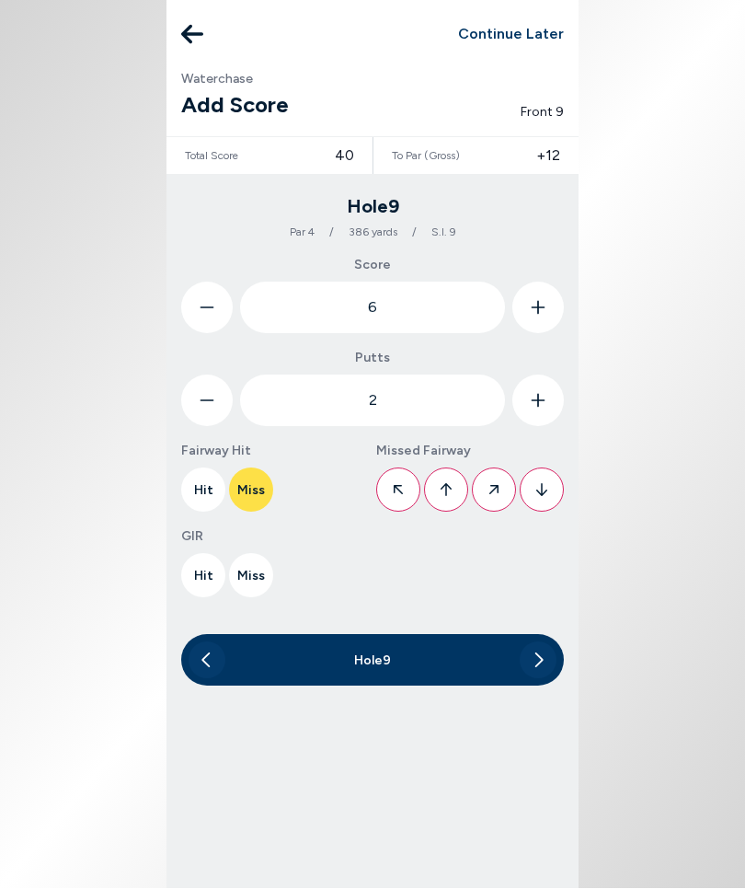
click at [407, 489] on button at bounding box center [398, 490] width 44 height 44
click at [260, 573] on button "Miss" at bounding box center [251, 576] width 44 height 44
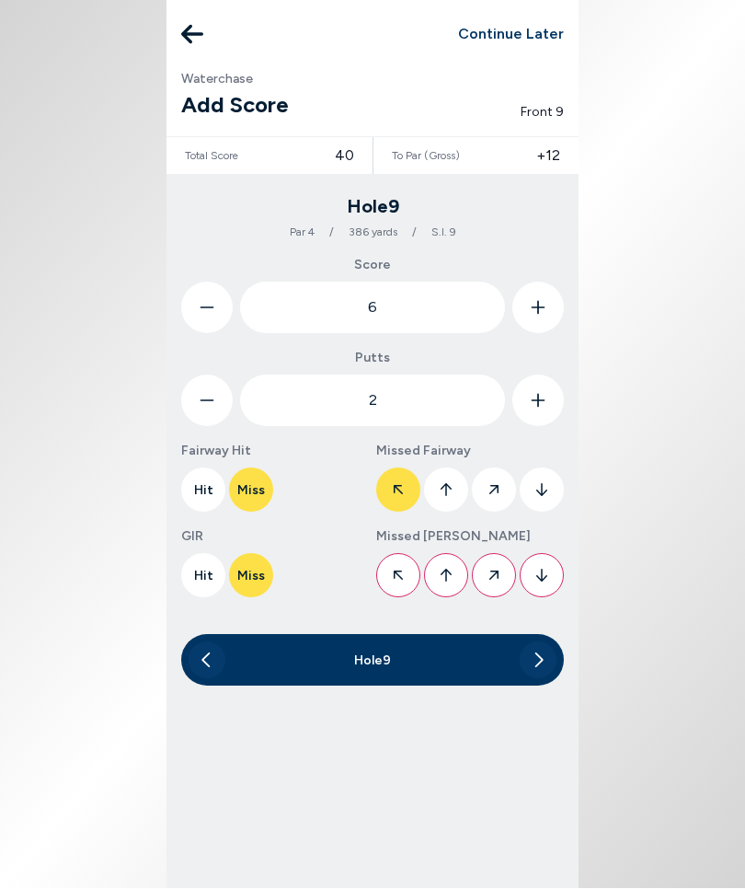
click at [549, 573] on button at bounding box center [542, 576] width 44 height 44
click at [545, 640] on button at bounding box center [538, 660] width 37 height 37
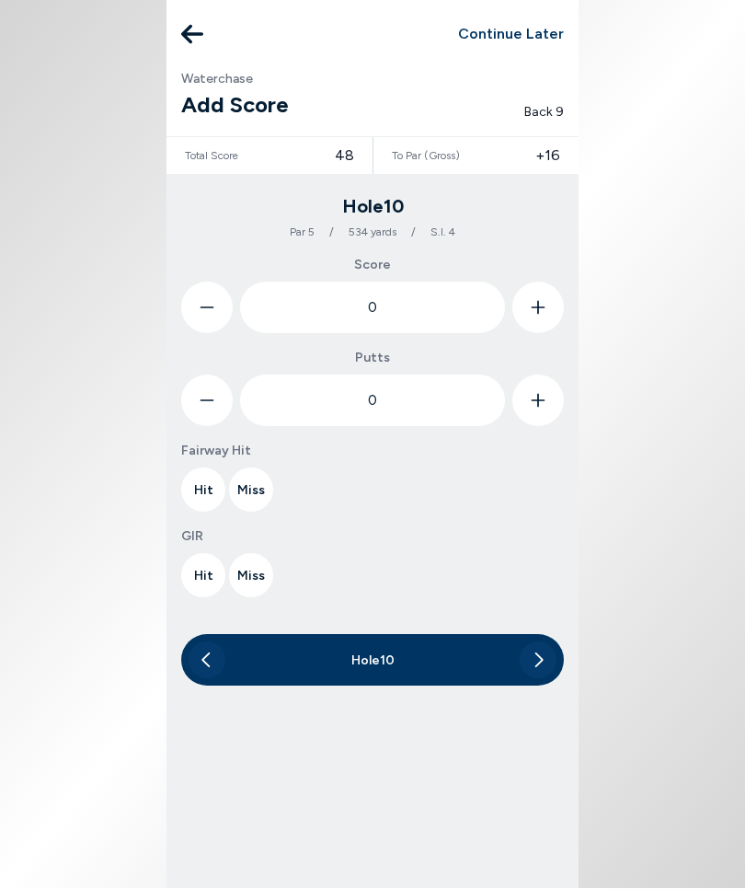
click at [548, 311] on button at bounding box center [539, 309] width 52 height 52
click at [547, 296] on button at bounding box center [539, 309] width 52 height 52
click at [546, 295] on button at bounding box center [539, 309] width 52 height 52
click at [543, 299] on icon at bounding box center [538, 309] width 15 height 52
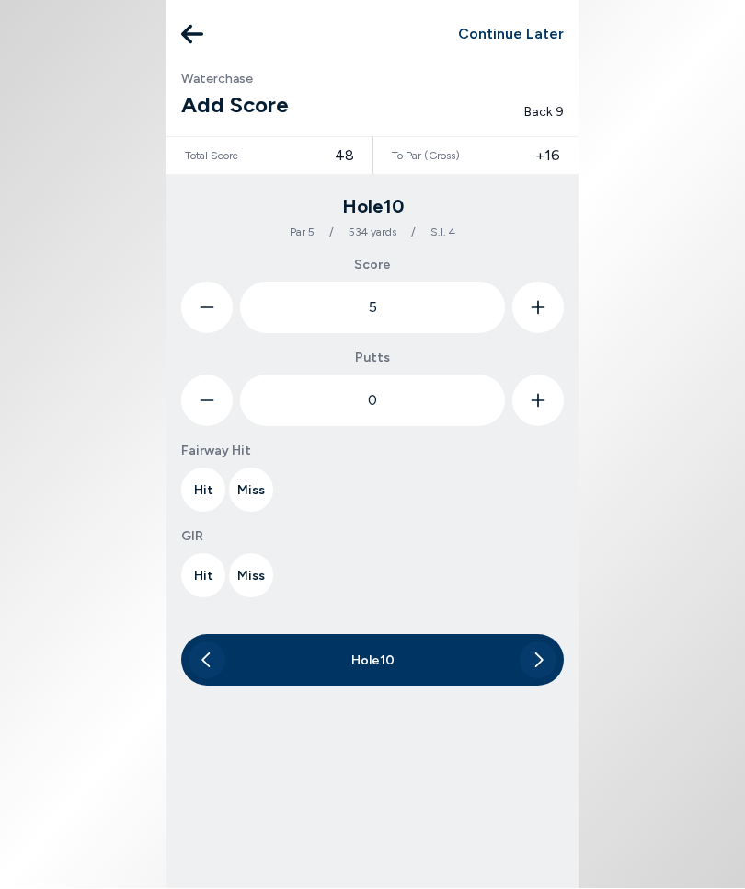
click at [539, 303] on icon at bounding box center [538, 309] width 15 height 52
type input "6"
click at [257, 490] on button "Miss" at bounding box center [251, 490] width 44 height 44
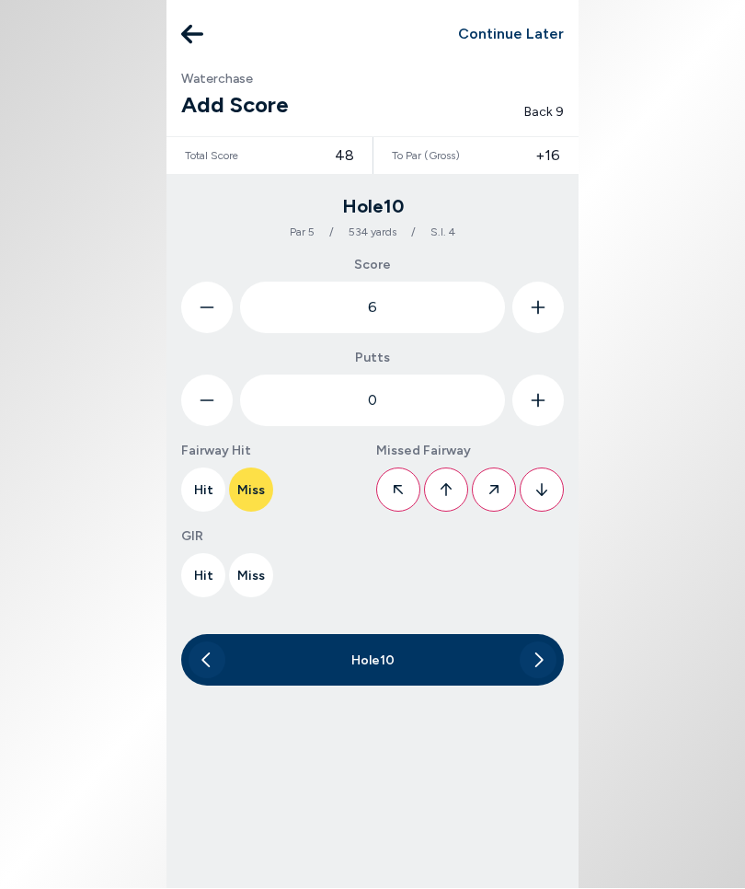
click at [546, 494] on icon at bounding box center [542, 490] width 11 height 42
click at [546, 402] on button at bounding box center [539, 401] width 52 height 52
type input "1"
click at [256, 573] on button "Miss" at bounding box center [251, 576] width 44 height 44
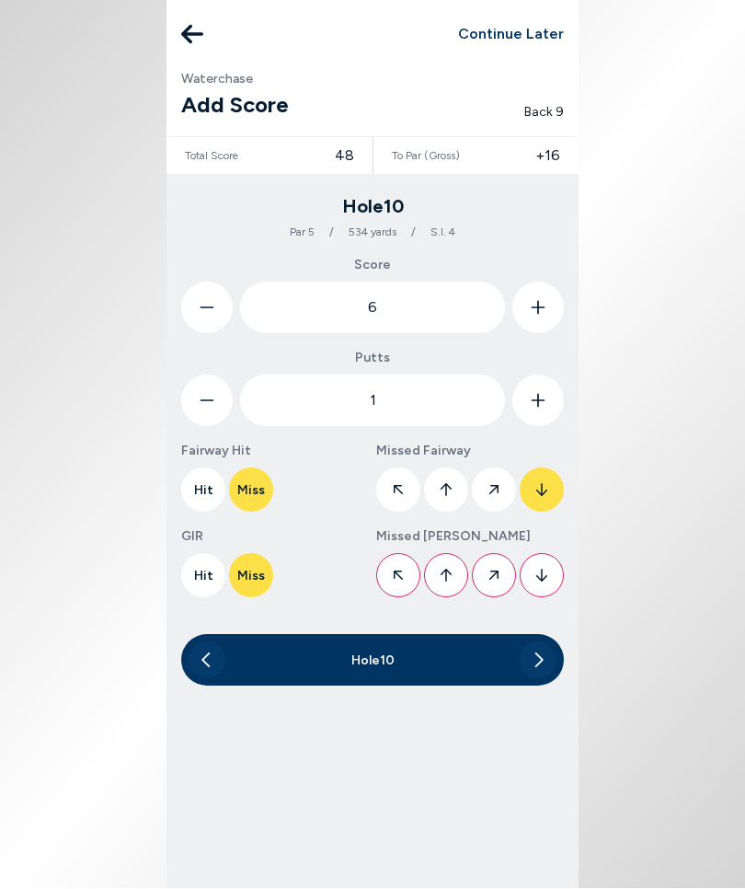
click at [559, 569] on button at bounding box center [542, 576] width 44 height 44
click at [545, 640] on button at bounding box center [538, 660] width 37 height 37
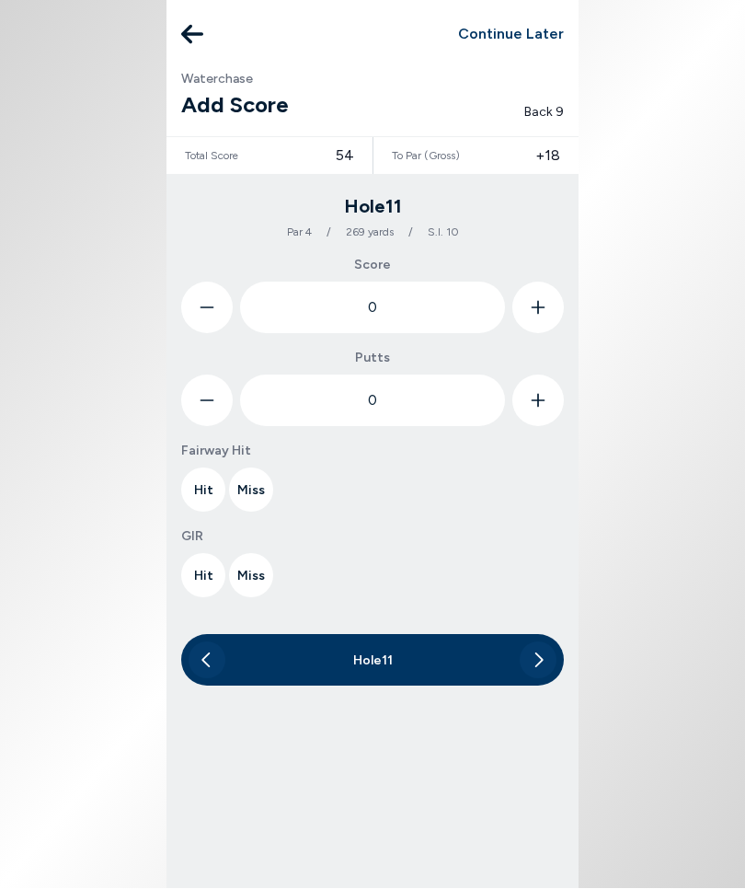
click at [545, 308] on icon at bounding box center [538, 309] width 15 height 52
click at [549, 305] on button at bounding box center [539, 309] width 52 height 52
click at [549, 304] on button at bounding box center [539, 309] width 52 height 52
click at [548, 306] on button at bounding box center [539, 309] width 52 height 52
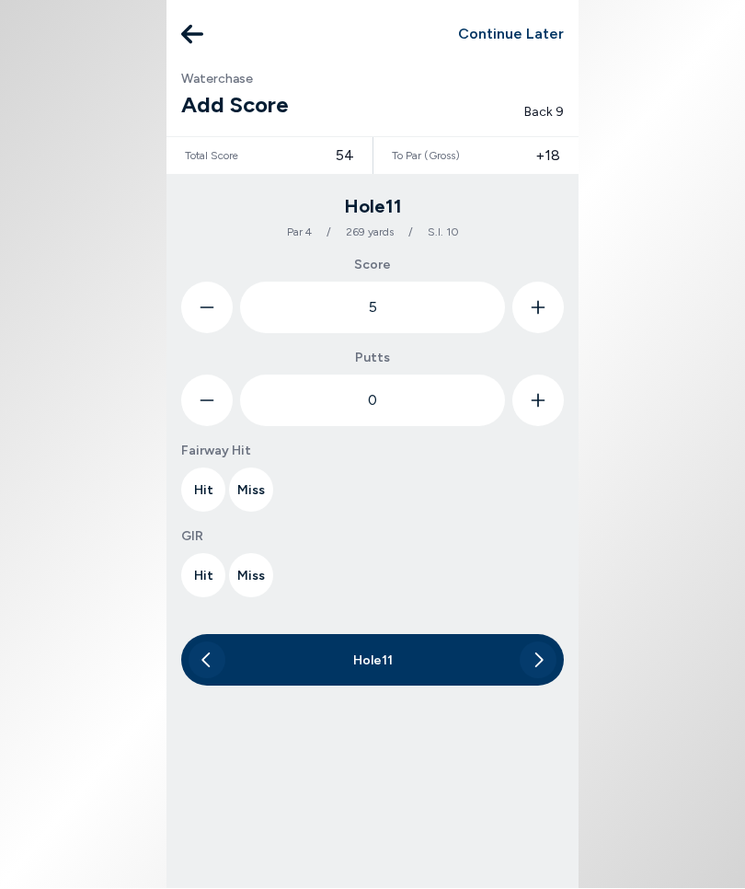
click at [548, 304] on button at bounding box center [539, 309] width 52 height 52
type input "6"
click at [547, 393] on button at bounding box center [539, 401] width 52 height 52
click at [542, 391] on icon at bounding box center [538, 401] width 15 height 52
type input "2"
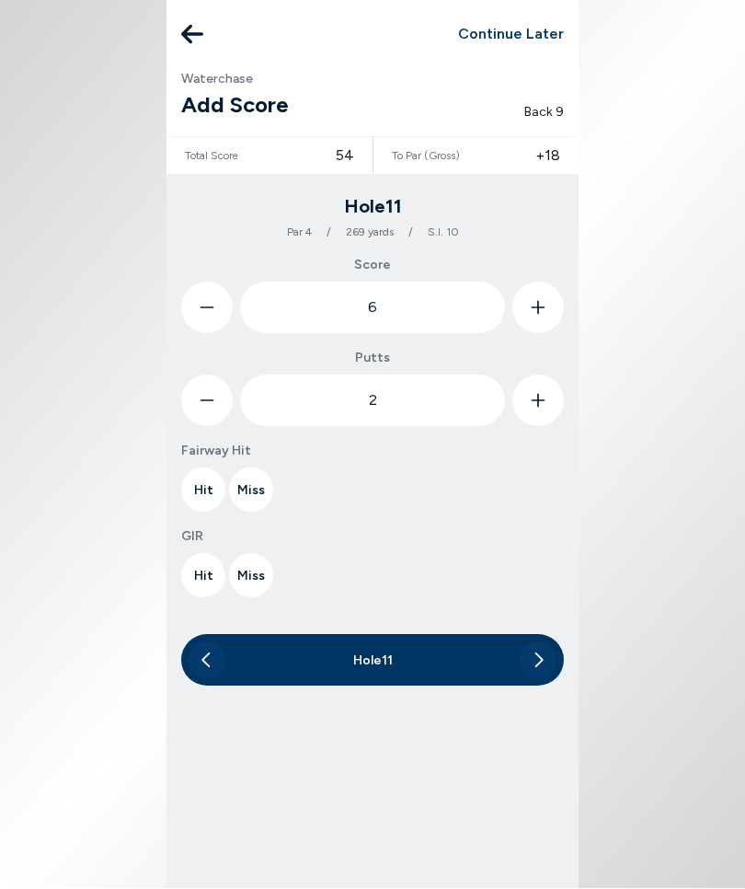
click at [203, 482] on button "Hit" at bounding box center [203, 490] width 44 height 44
click at [259, 573] on button "Miss" at bounding box center [251, 576] width 44 height 44
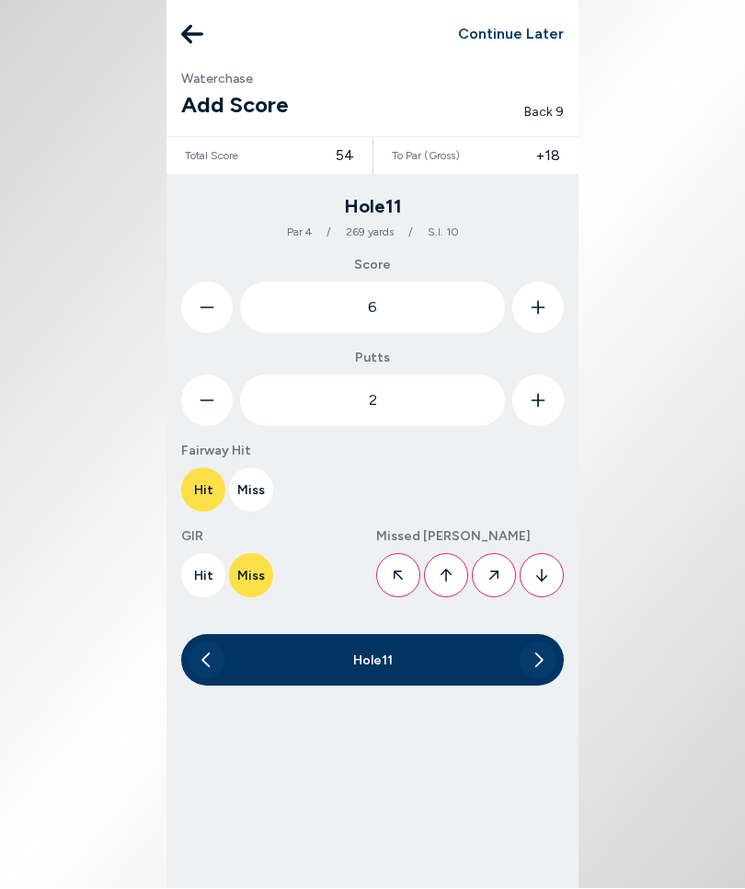
click at [550, 572] on button at bounding box center [542, 576] width 44 height 44
click at [547, 640] on button at bounding box center [538, 660] width 37 height 37
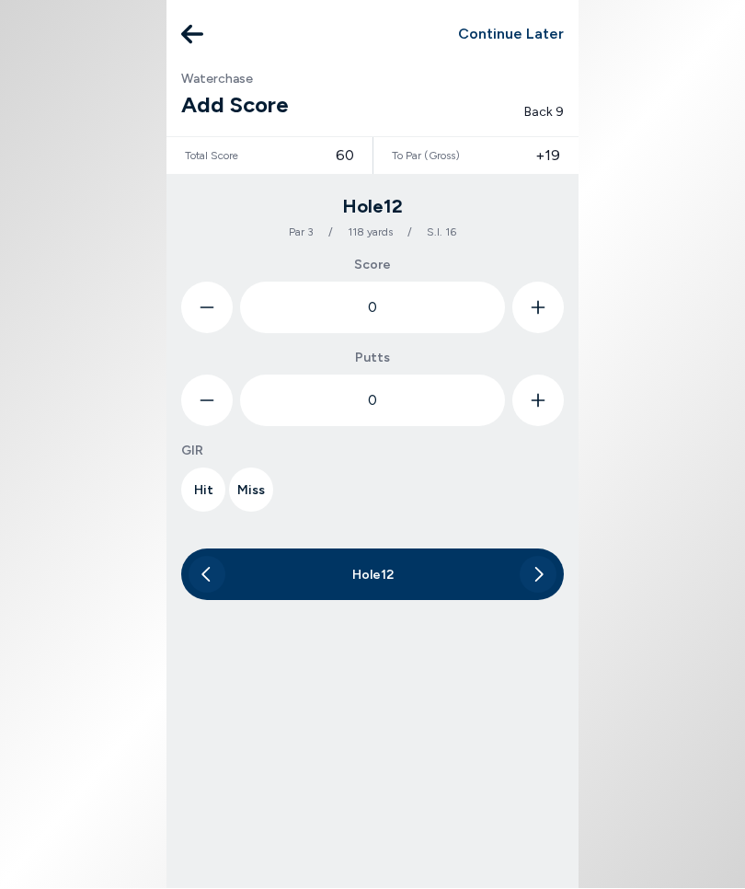
click at [545, 305] on icon at bounding box center [538, 309] width 15 height 52
click at [544, 305] on icon at bounding box center [538, 309] width 15 height 52
click at [542, 297] on icon at bounding box center [538, 309] width 15 height 52
type input "3"
click at [205, 487] on button "Hit" at bounding box center [203, 490] width 44 height 44
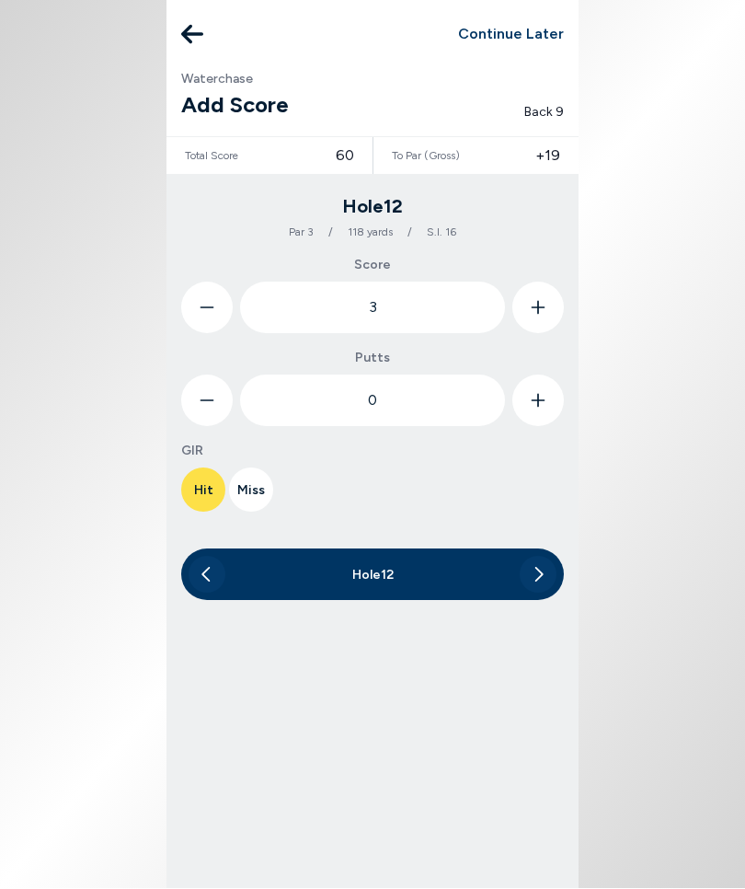
click at [552, 396] on button at bounding box center [539, 401] width 52 height 52
click at [548, 394] on button at bounding box center [539, 401] width 52 height 52
type input "2"
click at [543, 575] on icon at bounding box center [540, 575] width 8 height 15
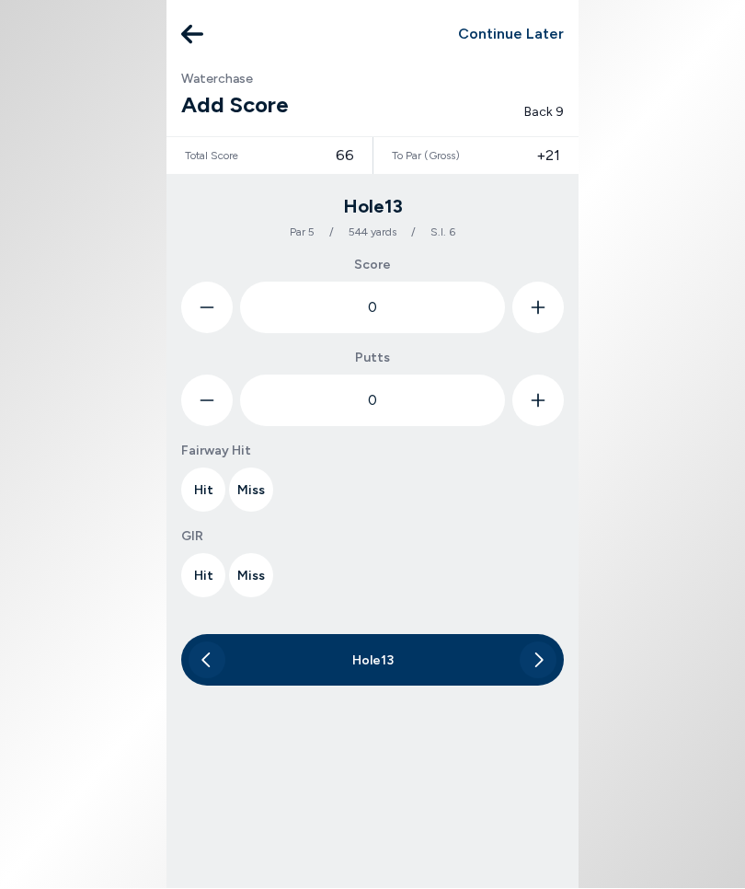
click at [202, 33] on icon at bounding box center [192, 35] width 22 height 19
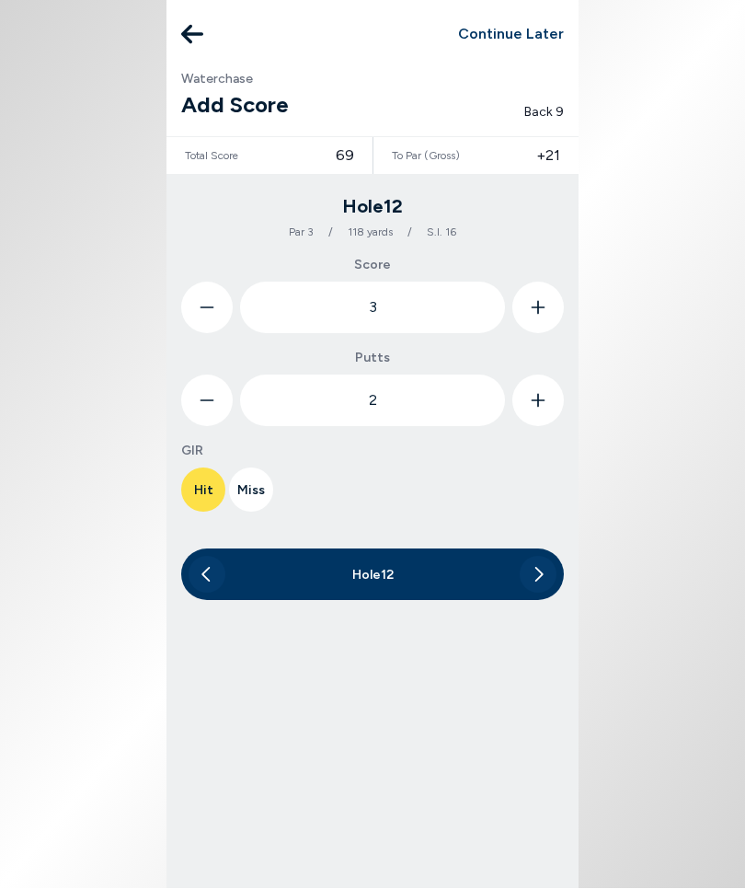
click at [539, 580] on icon at bounding box center [538, 575] width 11 height 37
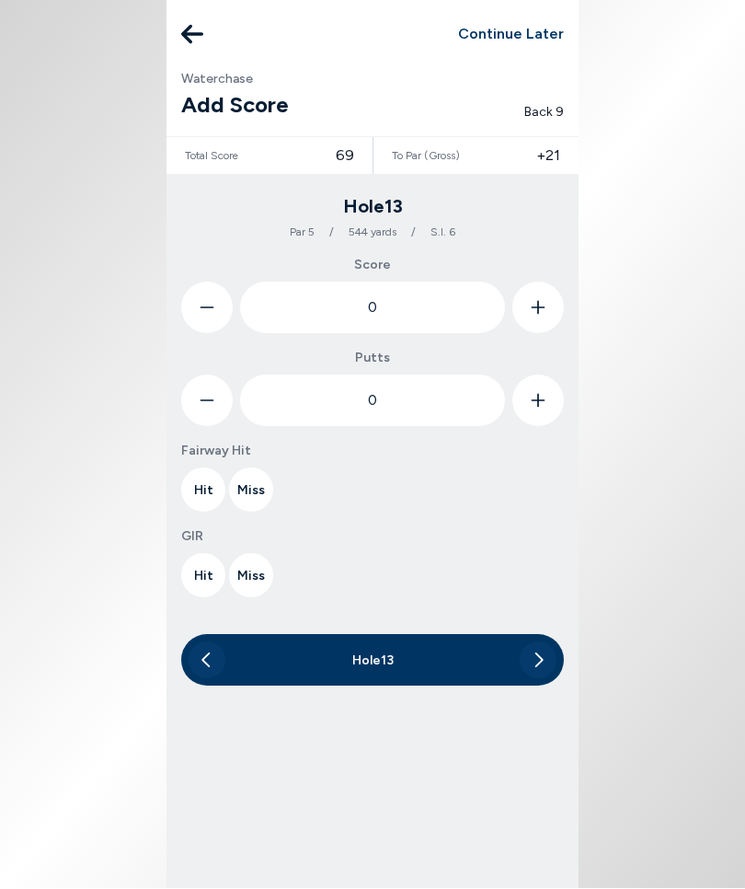
click at [542, 305] on icon at bounding box center [538, 309] width 15 height 52
click at [539, 307] on icon at bounding box center [539, 309] width 14 height 14
click at [538, 306] on icon at bounding box center [539, 309] width 14 height 14
click at [539, 305] on icon at bounding box center [538, 309] width 15 height 52
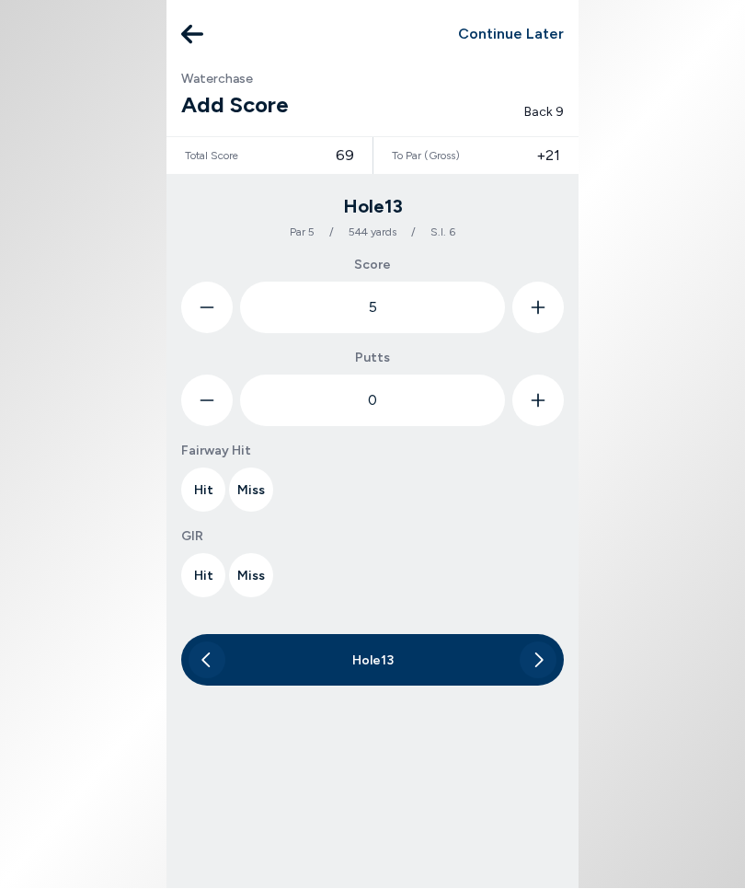
click at [539, 305] on icon at bounding box center [538, 309] width 15 height 52
type input "6"
click at [543, 398] on icon at bounding box center [538, 401] width 15 height 52
type input "1"
click at [202, 496] on button "Hit" at bounding box center [203, 490] width 44 height 44
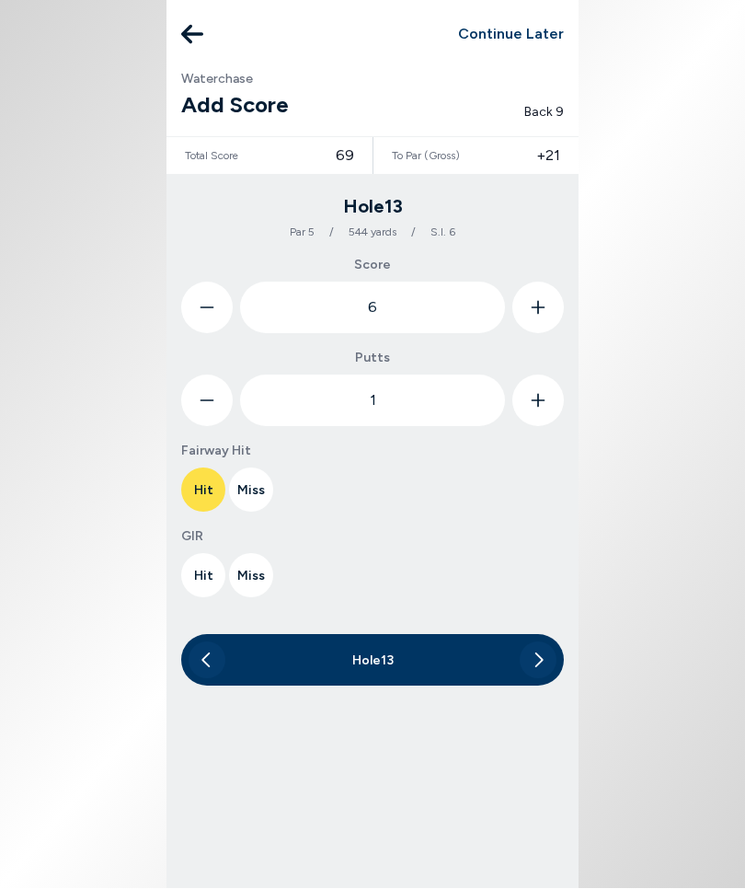
click at [261, 580] on button "Miss" at bounding box center [251, 576] width 44 height 44
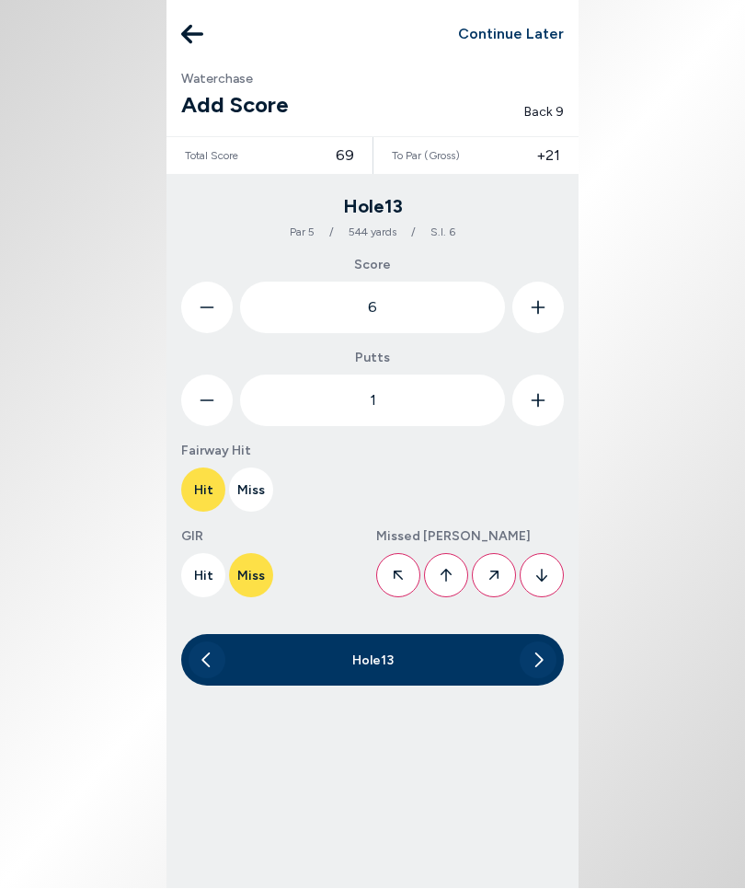
click at [548, 582] on button at bounding box center [542, 576] width 44 height 44
click at [541, 640] on icon at bounding box center [540, 660] width 8 height 15
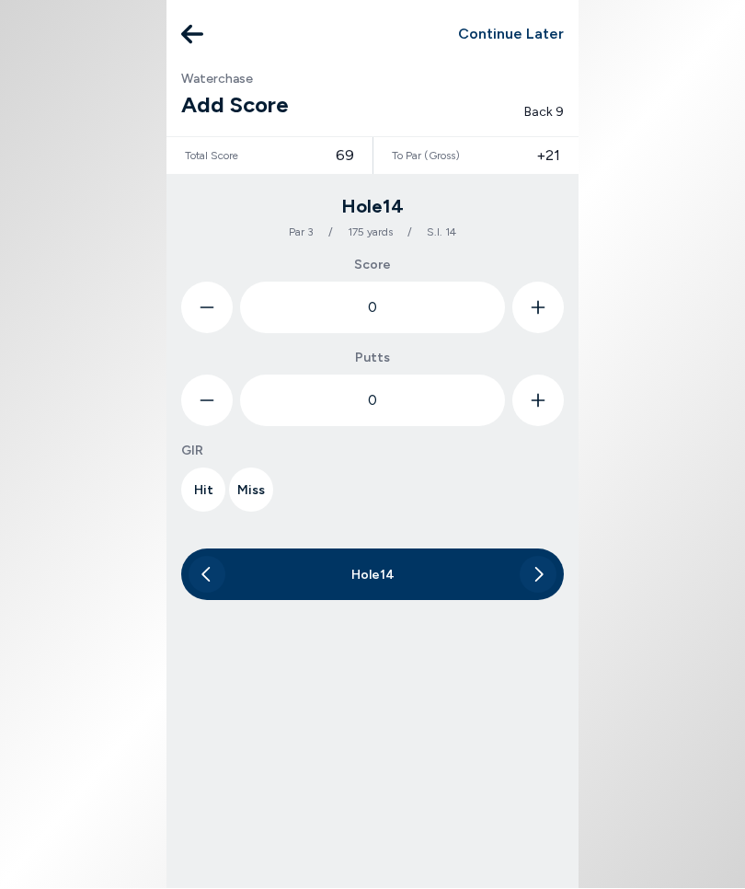
click at [544, 303] on icon at bounding box center [538, 309] width 15 height 52
click at [537, 312] on icon at bounding box center [538, 309] width 15 height 52
click at [540, 311] on icon at bounding box center [538, 309] width 15 height 52
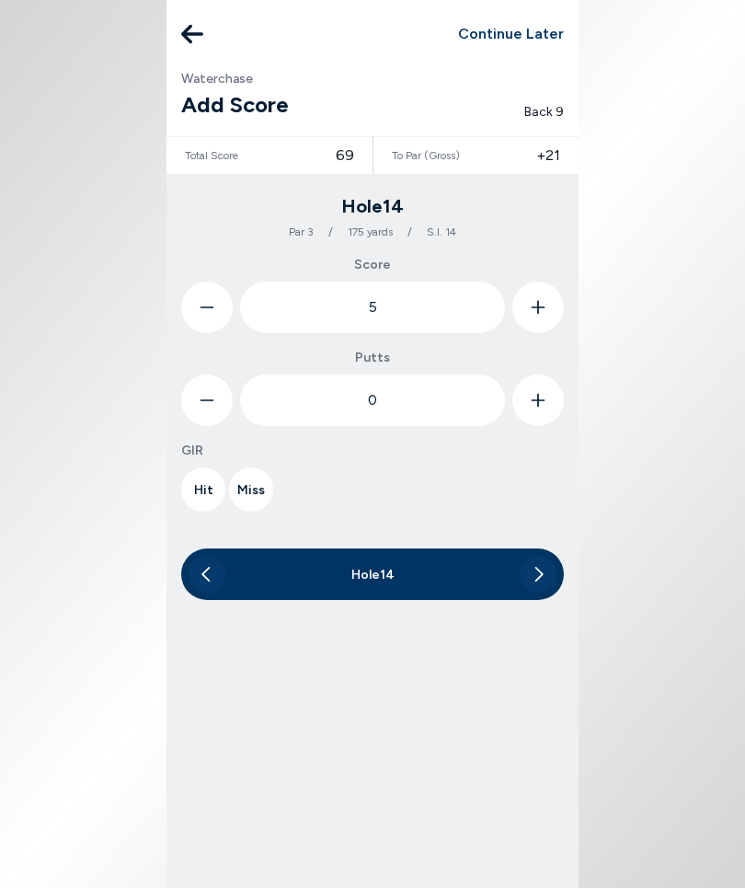
click at [195, 317] on button at bounding box center [207, 309] width 52 height 52
type input "4"
click at [552, 396] on button at bounding box center [539, 401] width 52 height 52
click at [552, 401] on button at bounding box center [539, 401] width 52 height 52
type input "2"
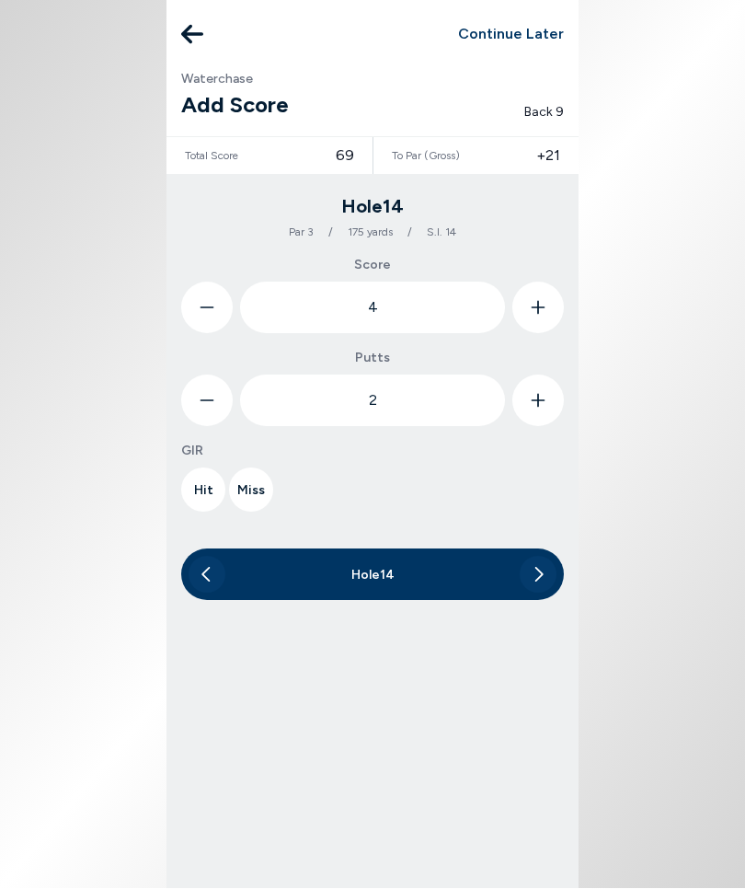
click at [250, 489] on button "Miss" at bounding box center [251, 490] width 44 height 44
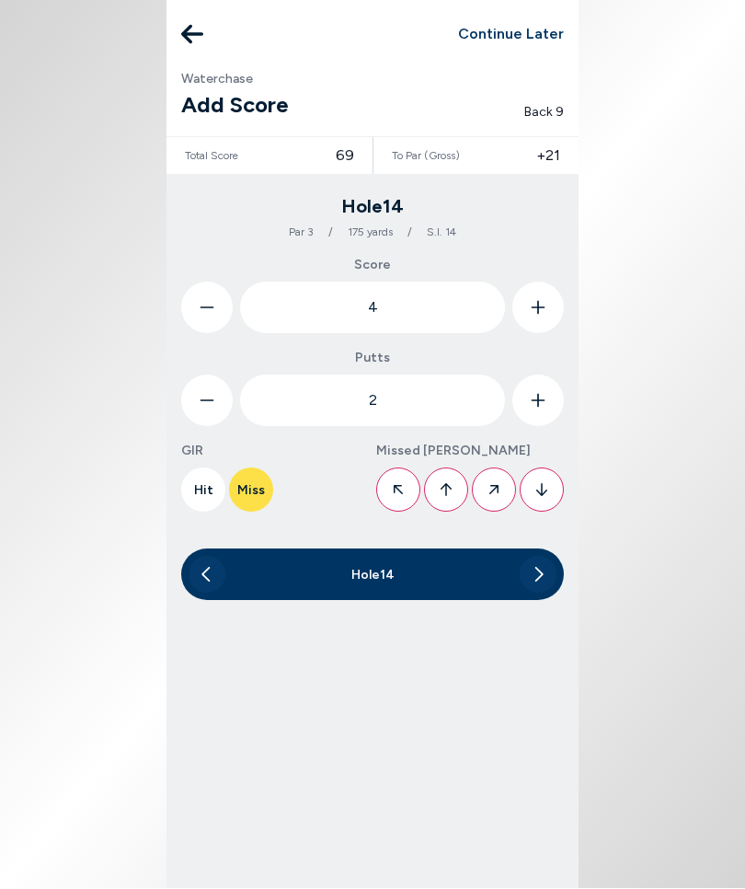
click at [510, 485] on button at bounding box center [494, 490] width 44 height 44
click at [548, 576] on button at bounding box center [538, 575] width 37 height 37
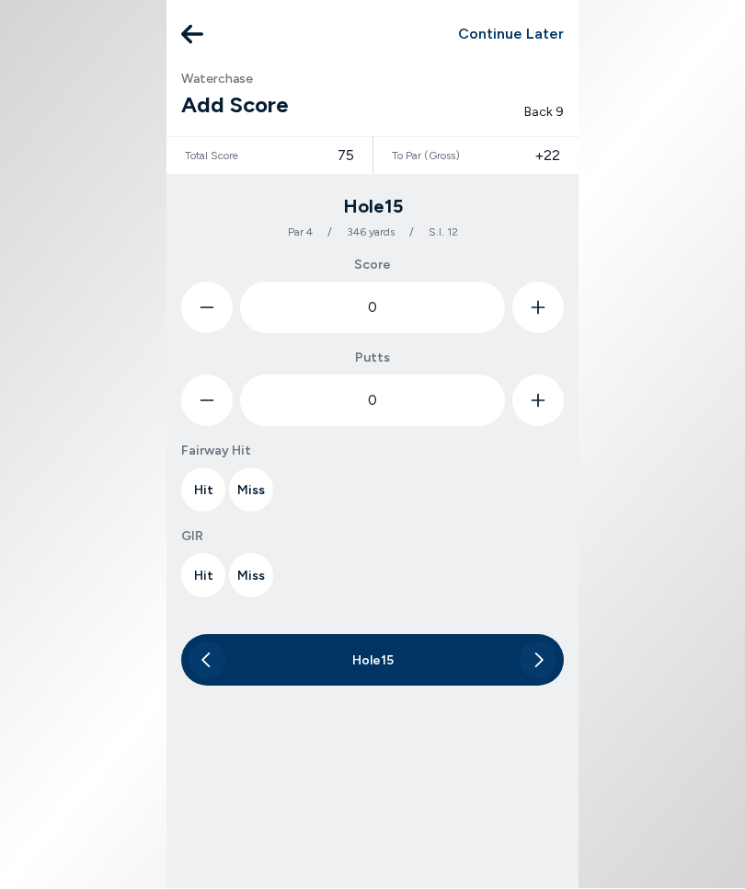
click at [547, 307] on button at bounding box center [539, 309] width 52 height 52
click at [547, 306] on button at bounding box center [539, 309] width 52 height 52
click at [546, 308] on button at bounding box center [539, 309] width 52 height 52
click at [545, 308] on icon at bounding box center [538, 309] width 15 height 52
click at [548, 305] on button at bounding box center [539, 309] width 52 height 52
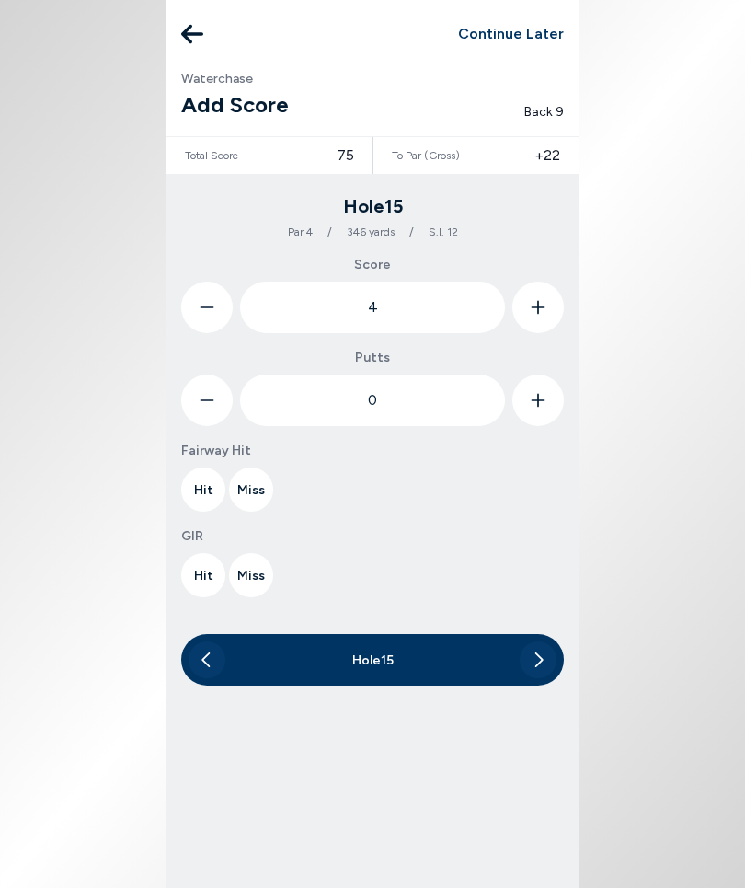
type input "5"
click at [548, 403] on button at bounding box center [539, 401] width 52 height 52
type input "1"
click at [255, 495] on button "Miss" at bounding box center [251, 490] width 44 height 44
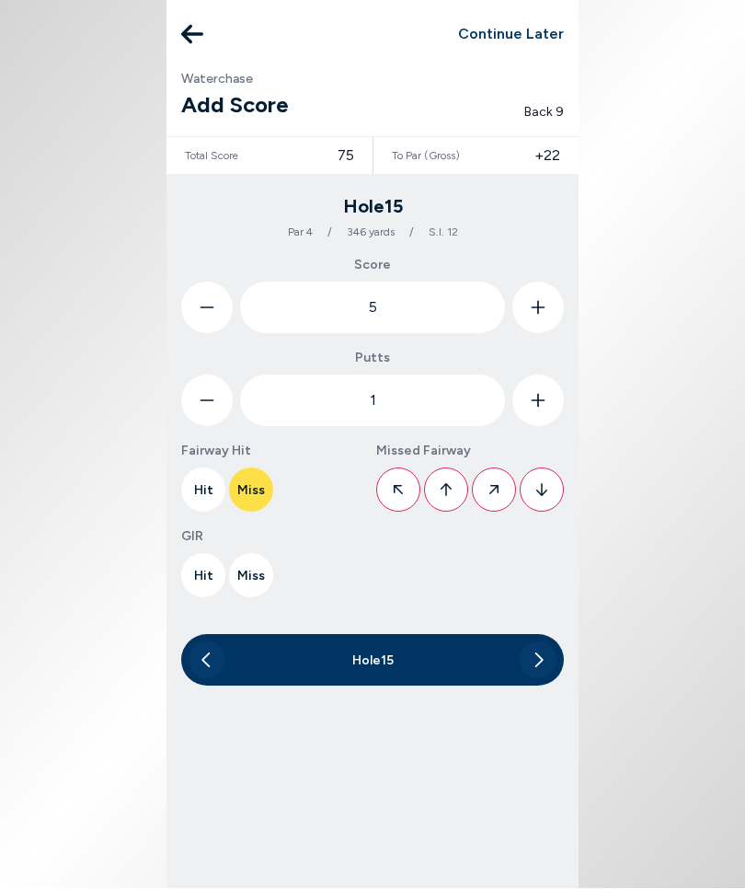
click at [396, 485] on icon at bounding box center [398, 490] width 11 height 42
click at [256, 579] on button "Miss" at bounding box center [251, 576] width 44 height 44
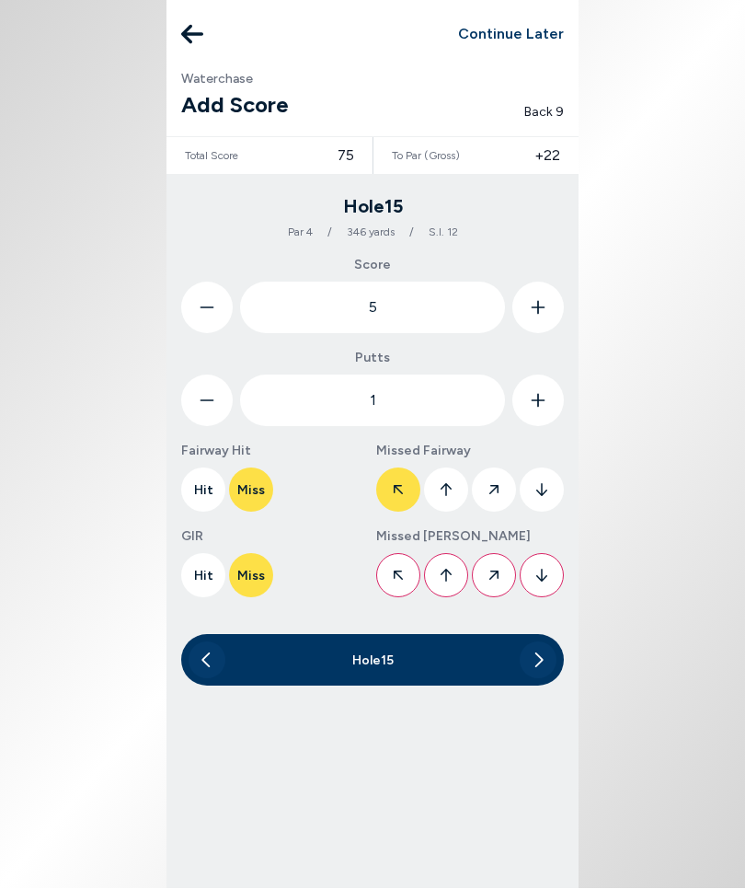
click at [406, 566] on button at bounding box center [398, 576] width 44 height 44
click at [552, 640] on button at bounding box center [538, 660] width 37 height 37
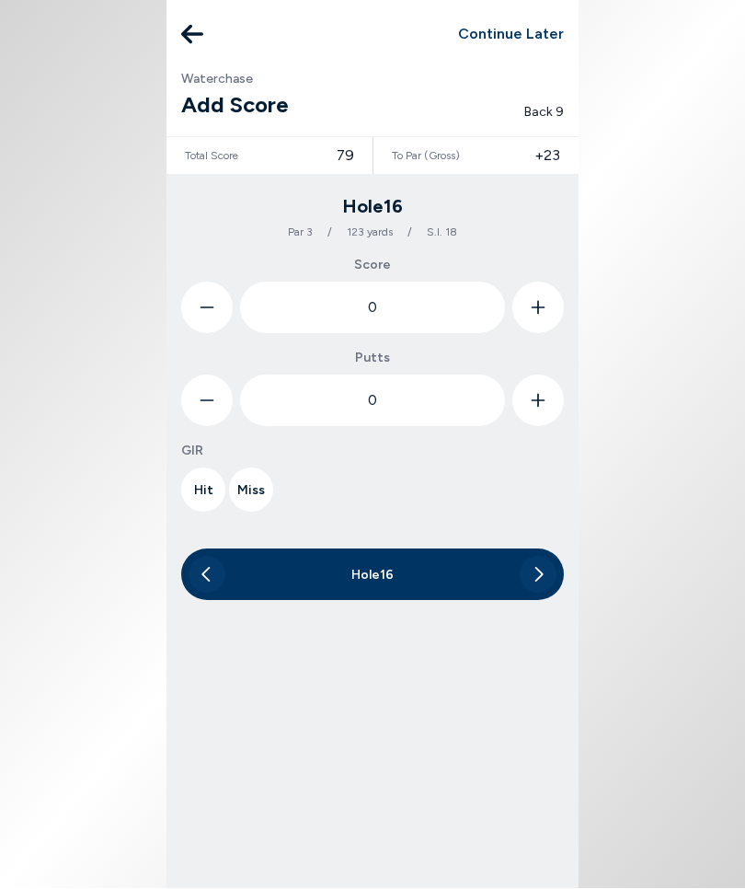
click at [547, 300] on button at bounding box center [539, 309] width 52 height 52
click at [542, 302] on icon at bounding box center [538, 309] width 15 height 52
click at [541, 301] on icon at bounding box center [538, 309] width 15 height 52
type input "4"
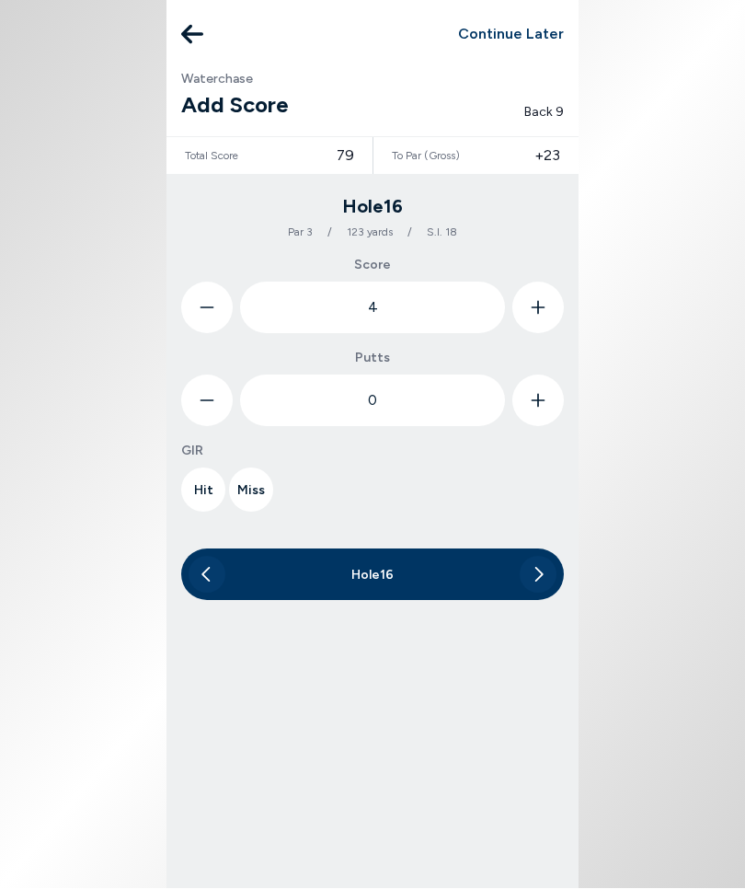
click at [543, 400] on icon at bounding box center [539, 402] width 14 height 14
click at [543, 399] on icon at bounding box center [538, 401] width 15 height 52
click at [543, 398] on icon at bounding box center [538, 401] width 15 height 52
click at [543, 397] on icon at bounding box center [538, 401] width 15 height 52
click at [208, 400] on icon at bounding box center [208, 401] width 14 height 2
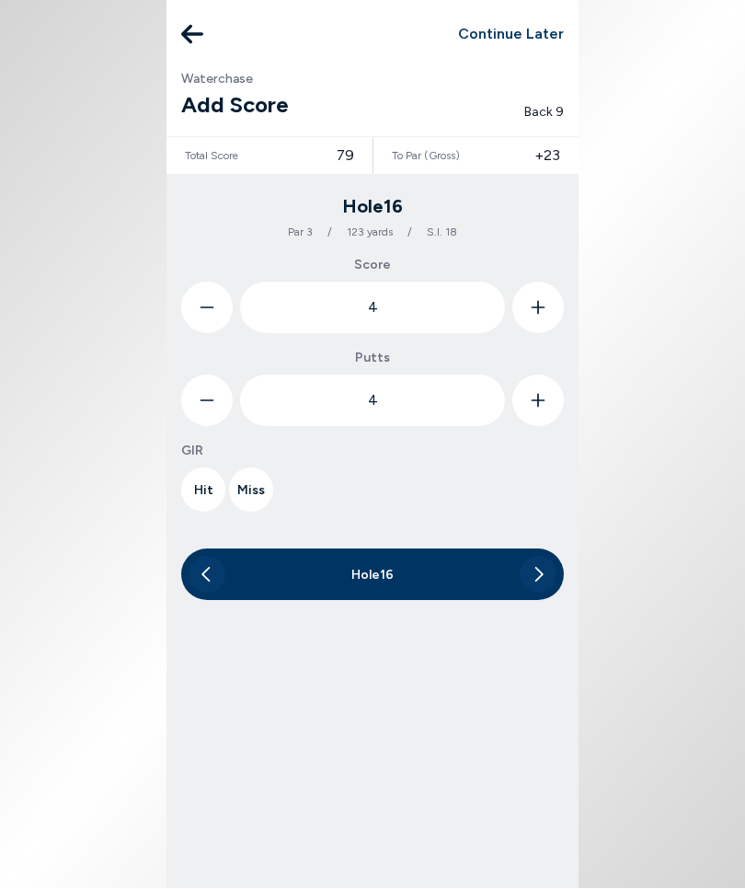
type input "3"
click at [256, 490] on button "Miss" at bounding box center [251, 490] width 44 height 44
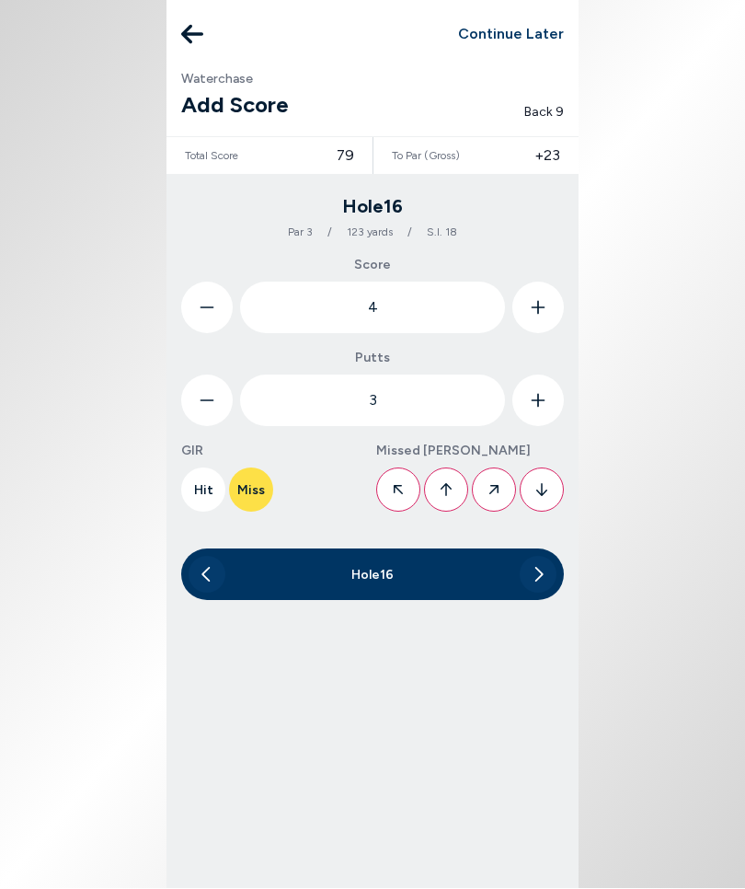
click at [403, 489] on icon at bounding box center [398, 490] width 11 height 42
click at [539, 578] on icon at bounding box center [540, 575] width 8 height 15
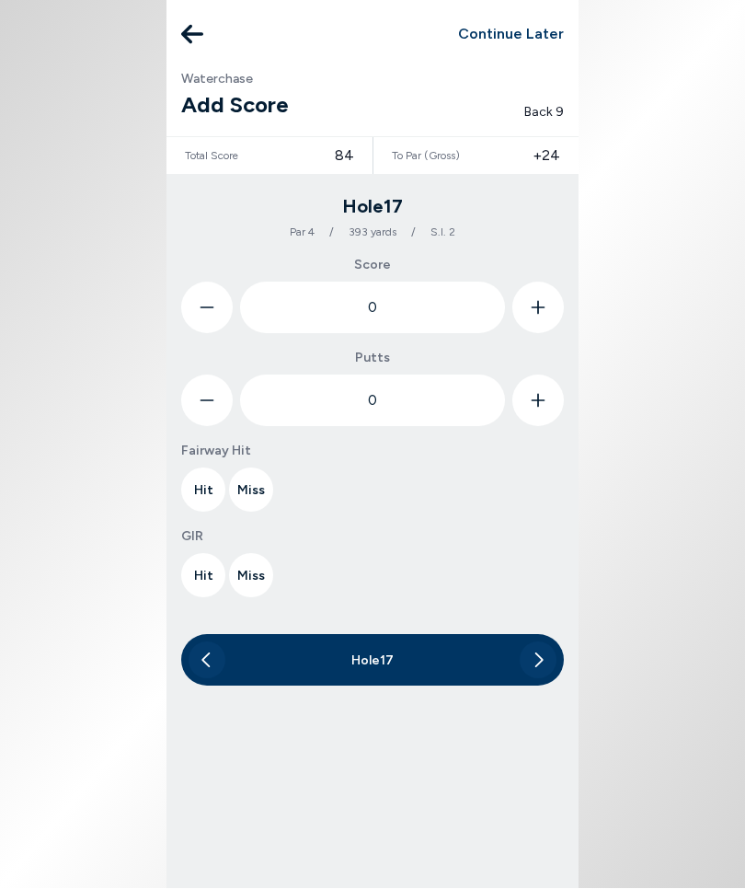
click at [544, 306] on icon at bounding box center [538, 309] width 15 height 52
click at [543, 298] on icon at bounding box center [538, 309] width 15 height 52
click at [543, 297] on icon at bounding box center [538, 309] width 15 height 52
click at [541, 301] on icon at bounding box center [538, 309] width 15 height 52
click at [541, 300] on icon at bounding box center [538, 309] width 15 height 52
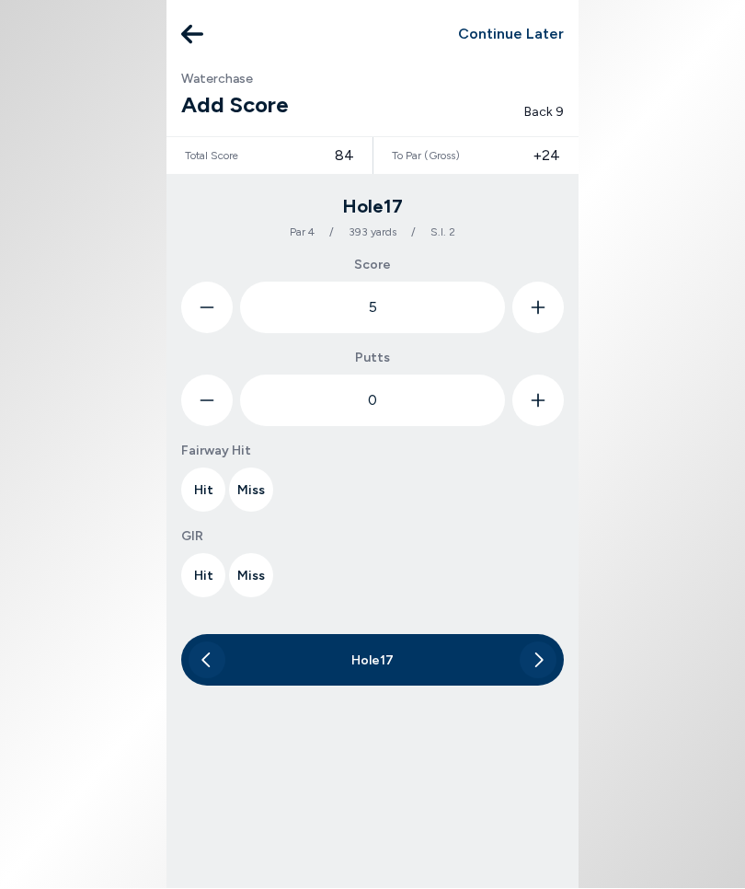
click at [539, 304] on icon at bounding box center [538, 309] width 15 height 52
click at [538, 303] on icon at bounding box center [539, 309] width 14 height 14
click at [543, 302] on icon at bounding box center [538, 309] width 15 height 52
type input "8"
click at [552, 397] on button at bounding box center [539, 401] width 52 height 52
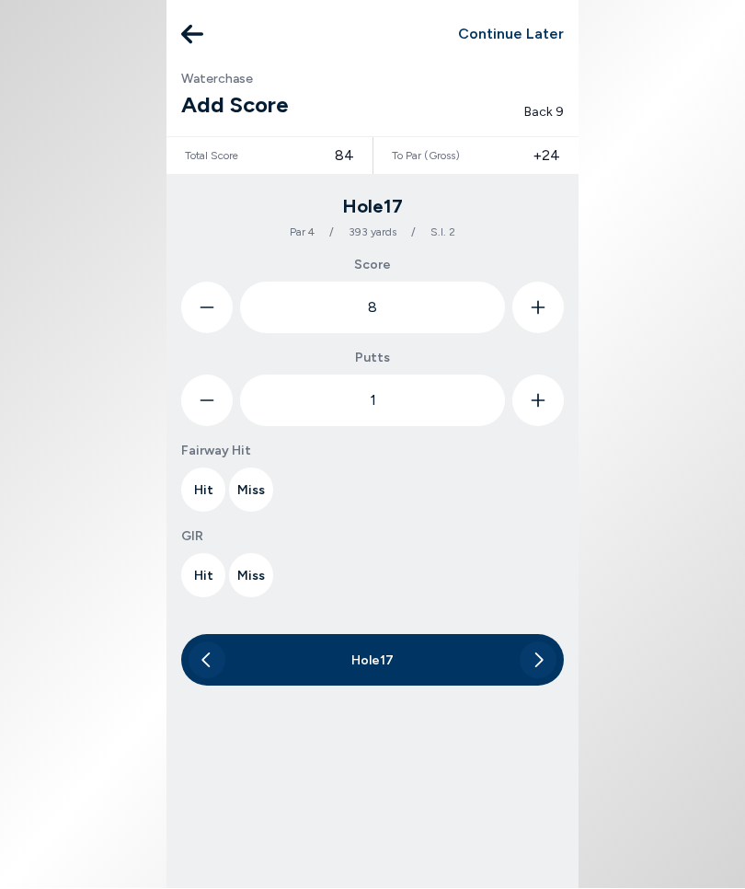
click at [554, 394] on button at bounding box center [539, 401] width 52 height 52
type input "2"
click at [259, 495] on button "Miss" at bounding box center [251, 490] width 44 height 44
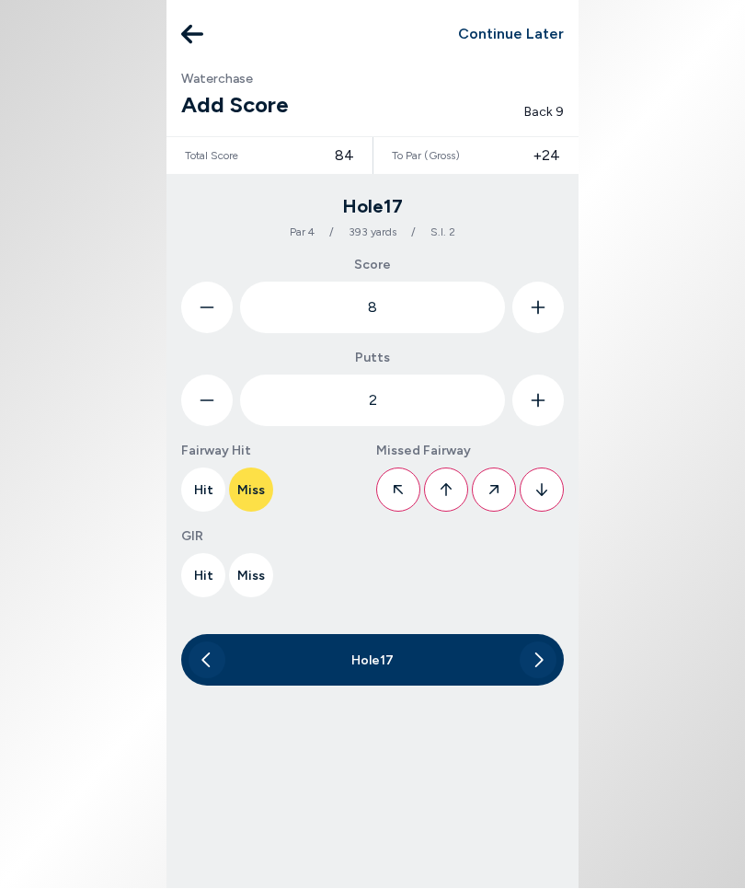
click at [504, 485] on button at bounding box center [494, 490] width 44 height 44
click at [260, 576] on button "Miss" at bounding box center [251, 576] width 44 height 44
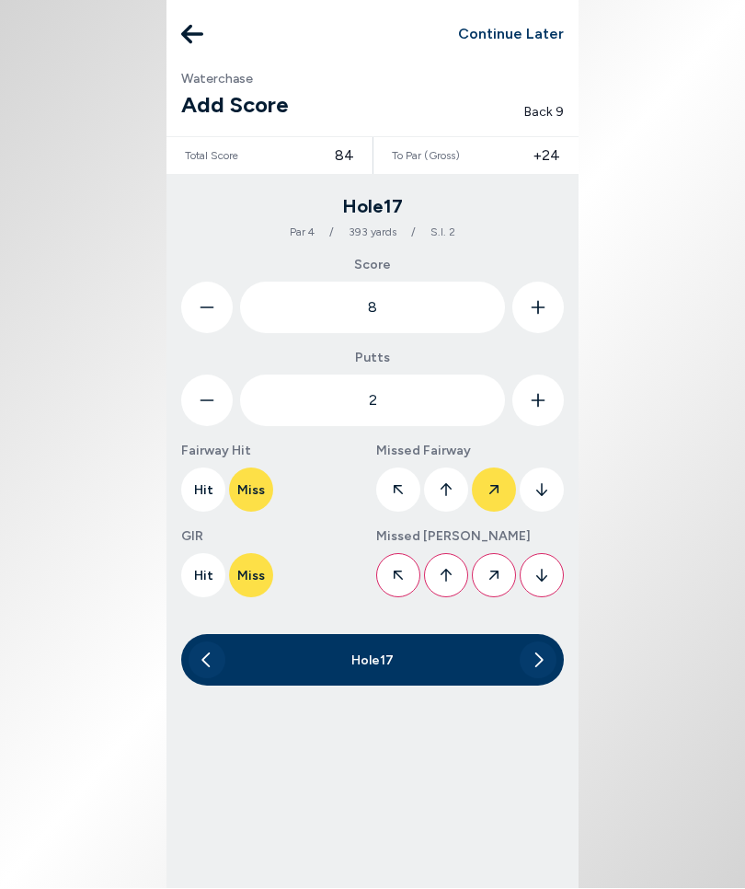
click at [549, 573] on button at bounding box center [542, 576] width 44 height 44
click at [540, 640] on icon at bounding box center [540, 660] width 8 height 15
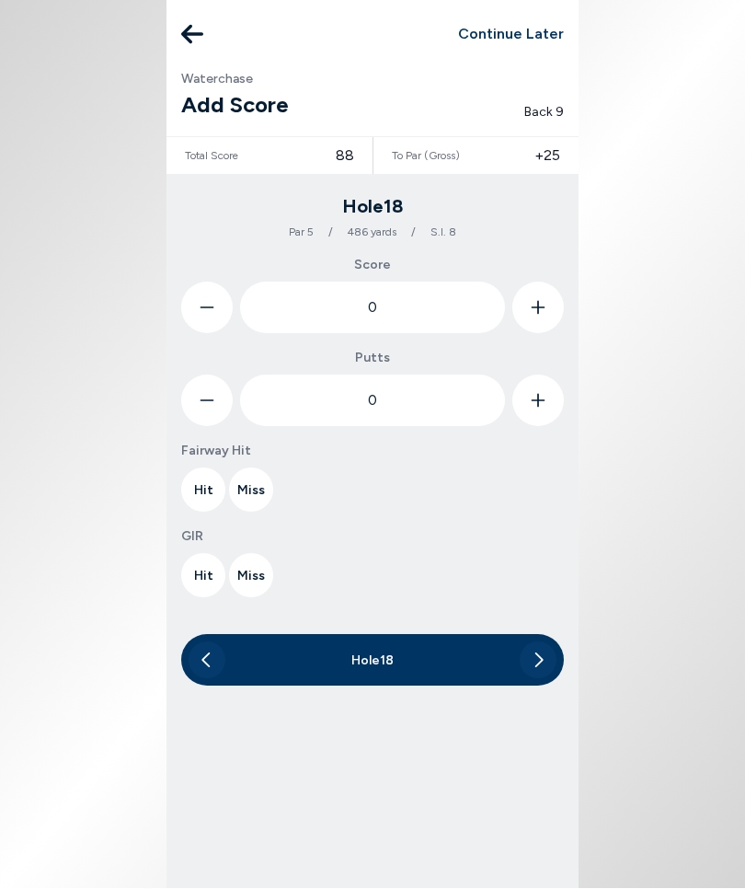
click at [548, 306] on button at bounding box center [539, 309] width 52 height 52
click at [547, 306] on button at bounding box center [539, 309] width 52 height 52
click at [544, 302] on icon at bounding box center [538, 309] width 15 height 52
click at [543, 302] on icon at bounding box center [538, 309] width 15 height 52
click at [545, 305] on icon at bounding box center [538, 309] width 15 height 52
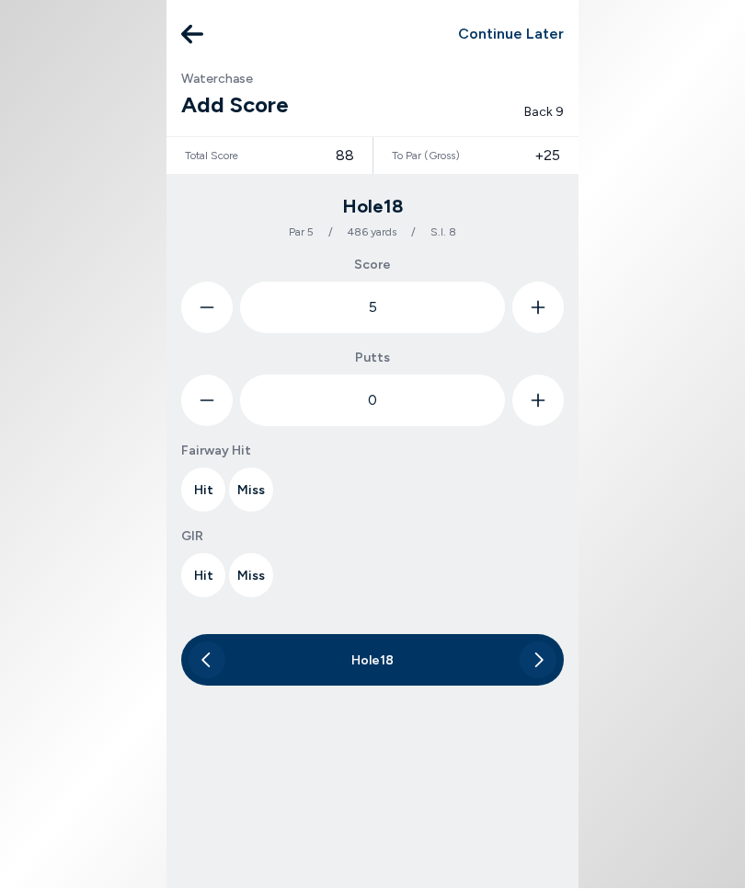
click at [545, 305] on icon at bounding box center [538, 309] width 15 height 52
click at [543, 307] on icon at bounding box center [539, 309] width 14 height 14
type input "7"
click at [560, 382] on div "0" at bounding box center [372, 401] width 383 height 52
click at [546, 391] on button at bounding box center [539, 401] width 52 height 52
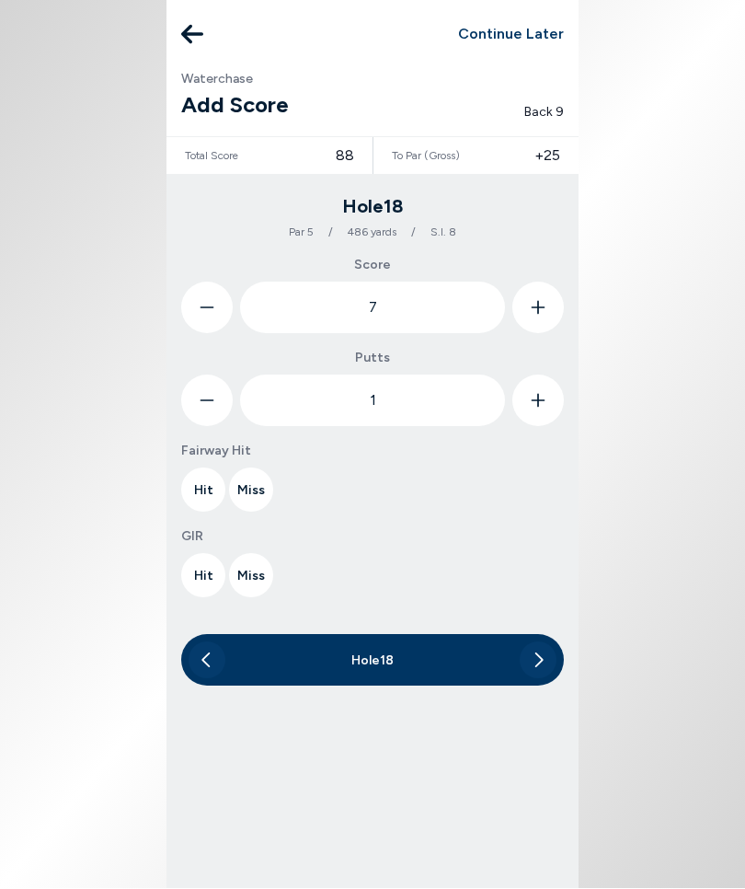
click at [551, 395] on button at bounding box center [539, 401] width 52 height 52
type input "2"
click at [209, 490] on button "Hit" at bounding box center [203, 490] width 44 height 44
click at [251, 578] on button "Miss" at bounding box center [251, 576] width 44 height 44
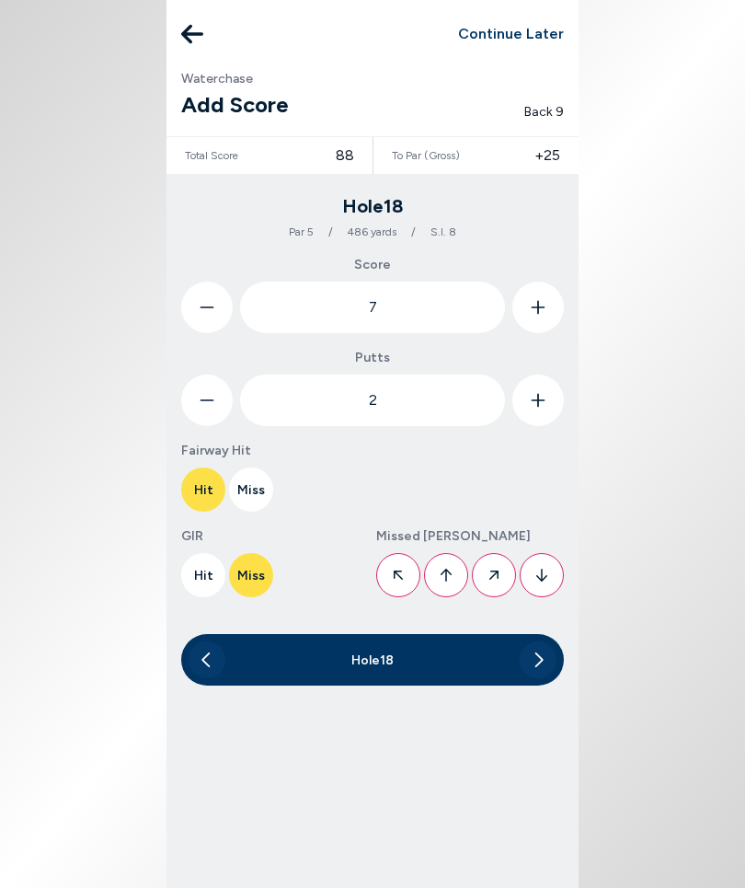
click at [537, 572] on icon at bounding box center [542, 576] width 11 height 42
click at [539, 640] on icon at bounding box center [540, 660] width 8 height 15
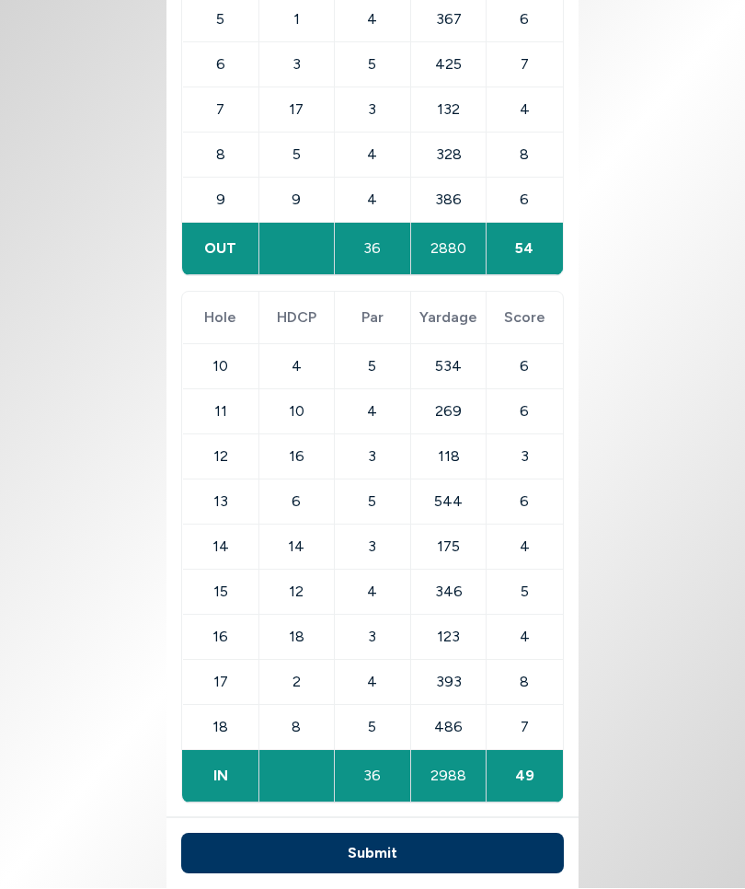
scroll to position [547, 0]
click at [409, 640] on button "Submit" at bounding box center [372, 854] width 383 height 40
